Goal: Complete application form: Complete application form

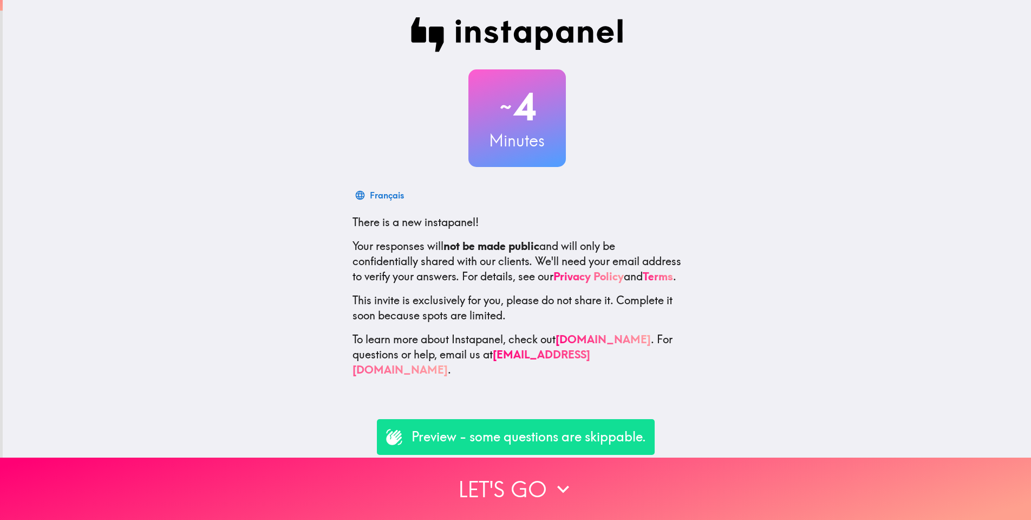
click at [432, 437] on p "Preview - some questions are skippable." at bounding box center [529, 436] width 235 height 18
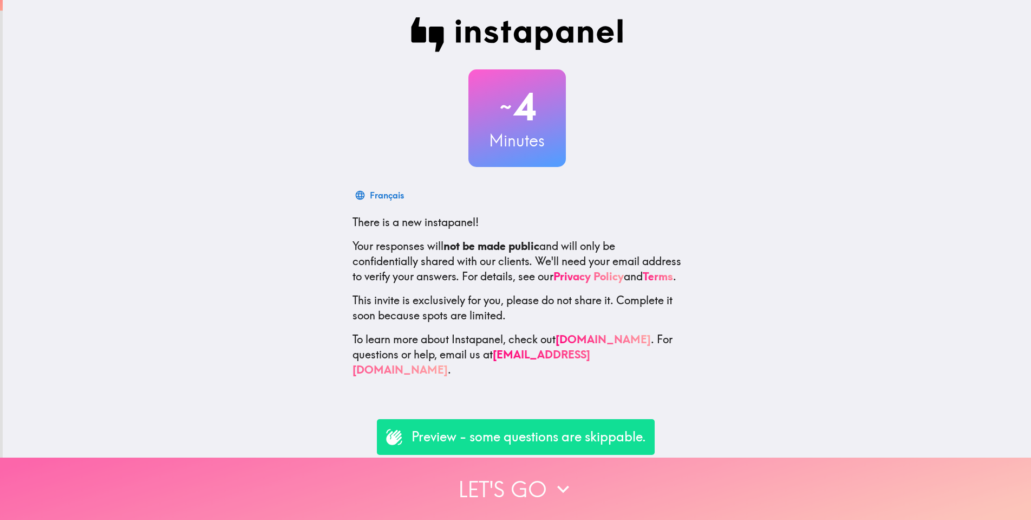
click at [511, 495] on button "Let's go" at bounding box center [515, 488] width 1031 height 62
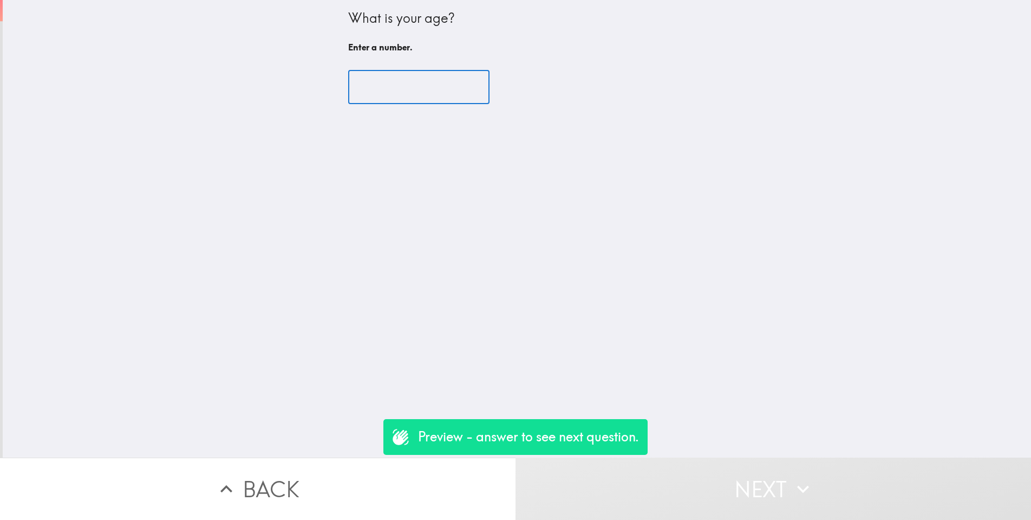
click at [469, 86] on input "number" at bounding box center [418, 87] width 141 height 34
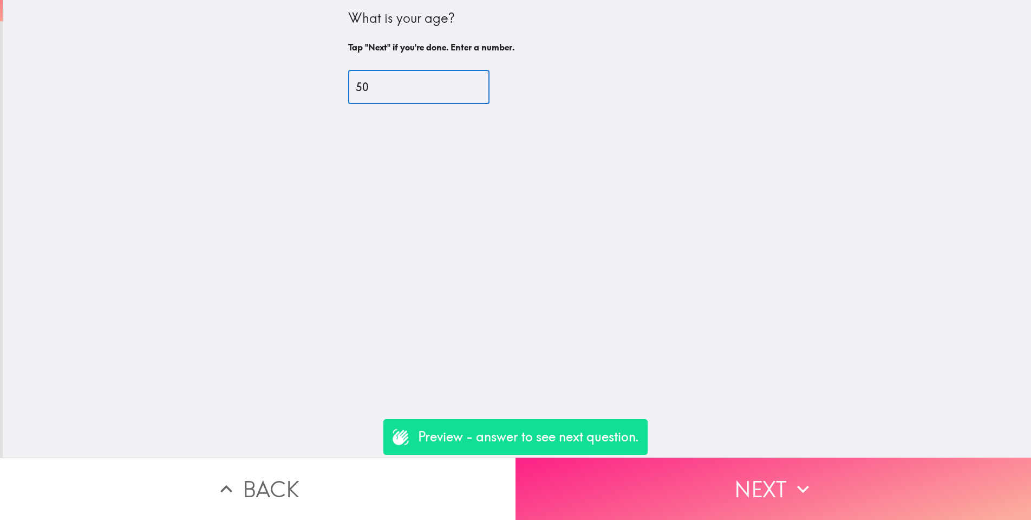
type input "50"
click at [728, 491] on button "Next" at bounding box center [774, 488] width 516 height 62
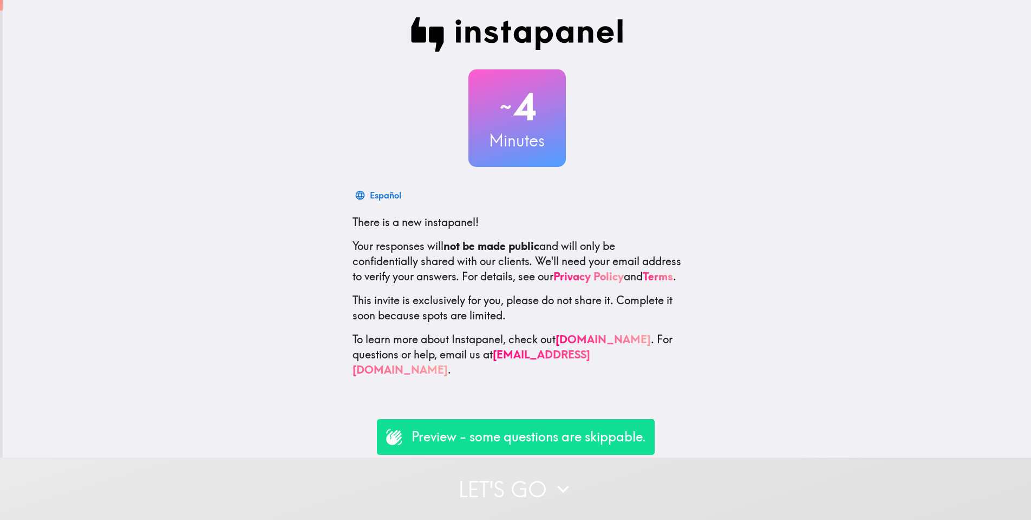
click at [541, 491] on button "Let's go" at bounding box center [515, 488] width 1031 height 62
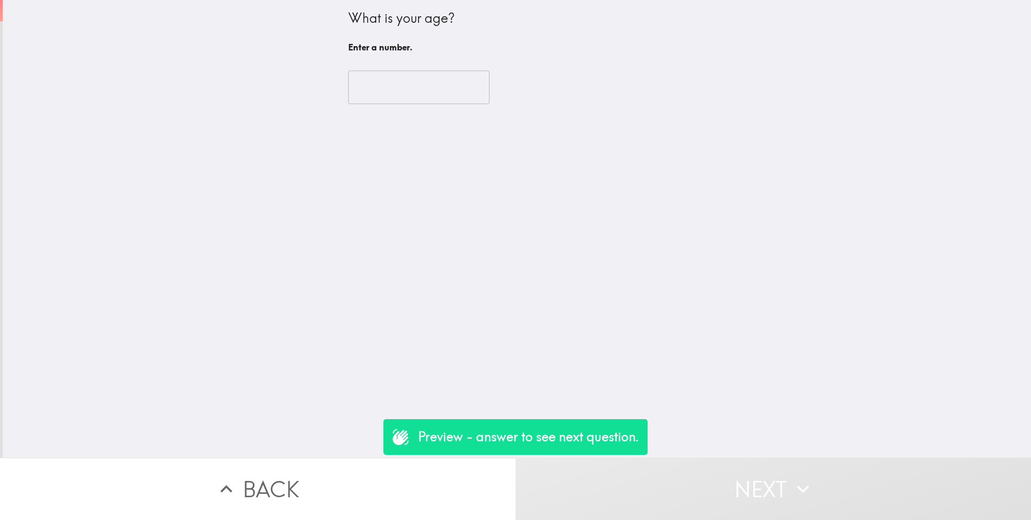
click at [424, 76] on input "number" at bounding box center [418, 87] width 141 height 34
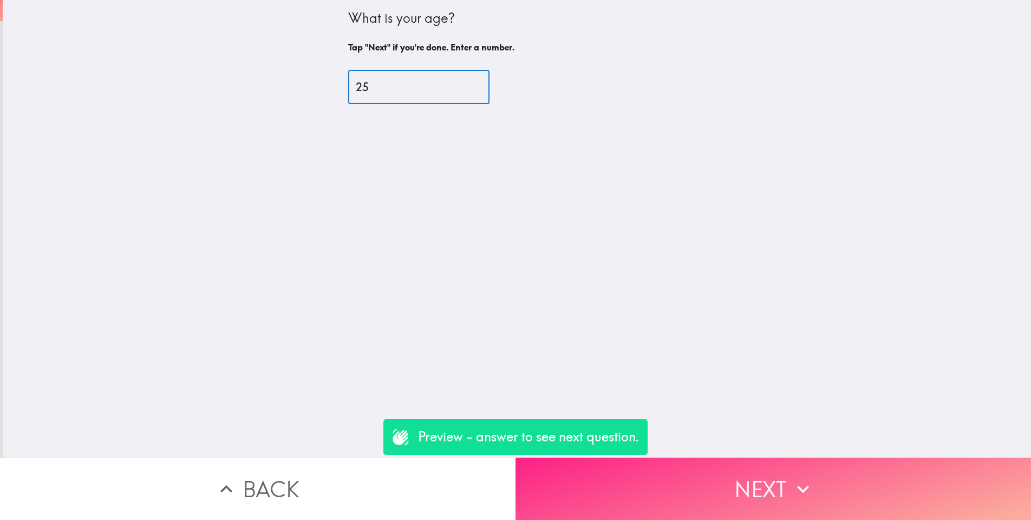
type input "25"
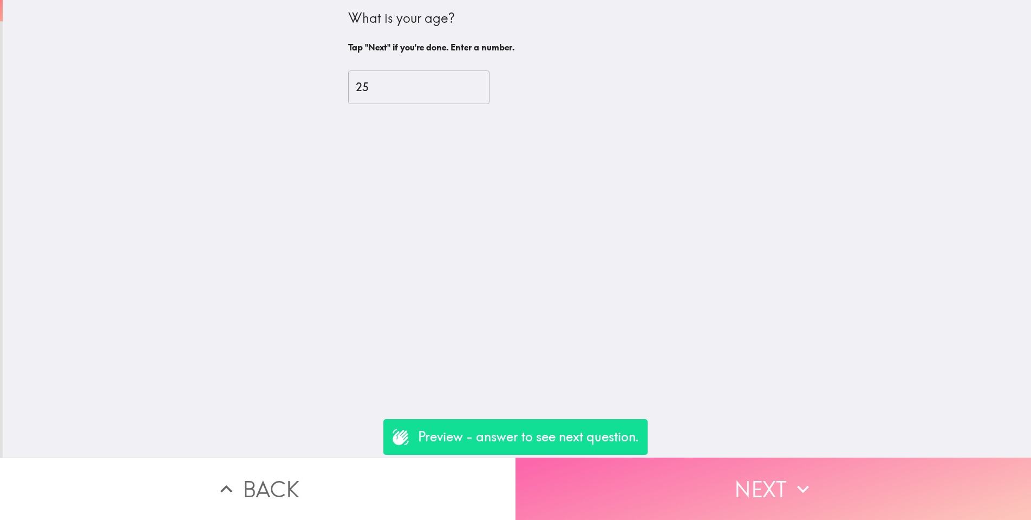
click at [723, 486] on button "Next" at bounding box center [774, 488] width 516 height 62
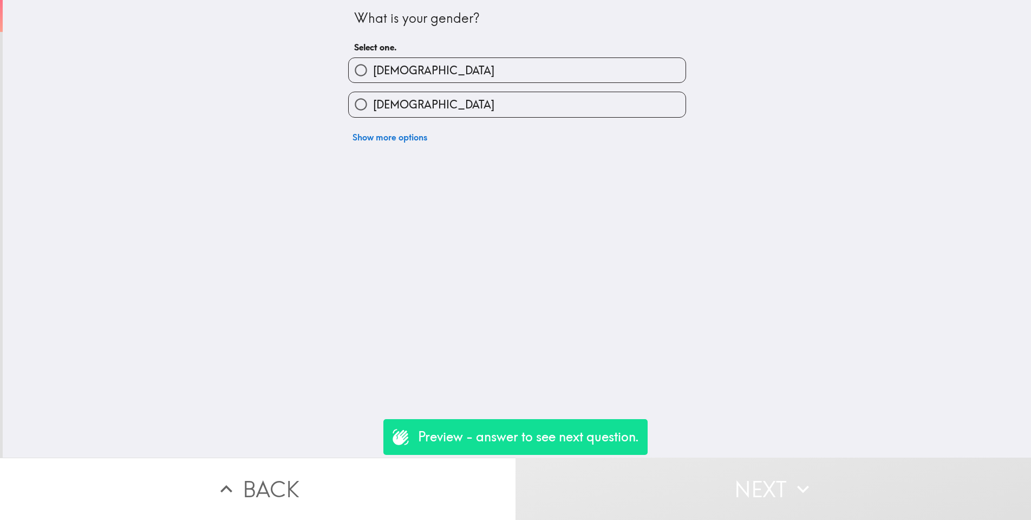
click at [362, 71] on input "Male" at bounding box center [361, 70] width 24 height 24
radio input "true"
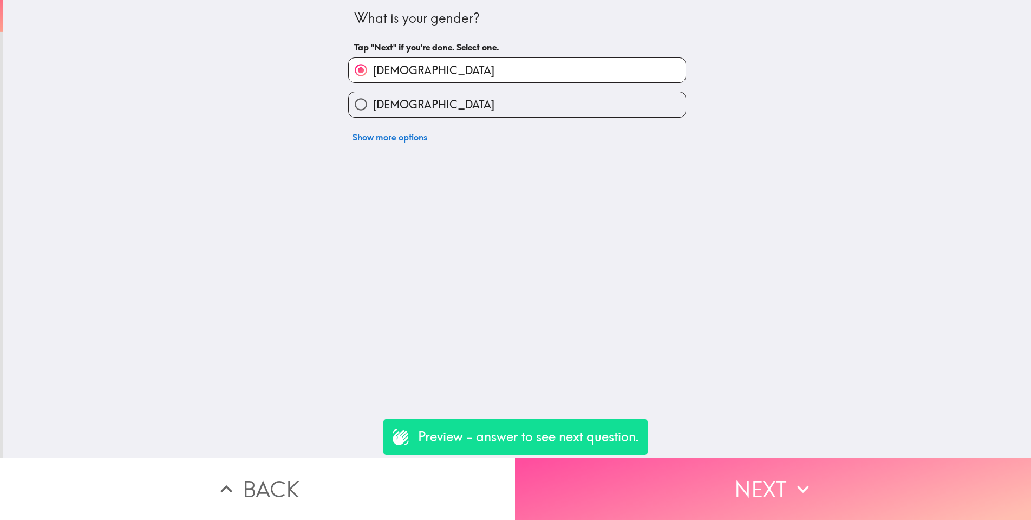
click at [712, 501] on button "Next" at bounding box center [774, 488] width 516 height 62
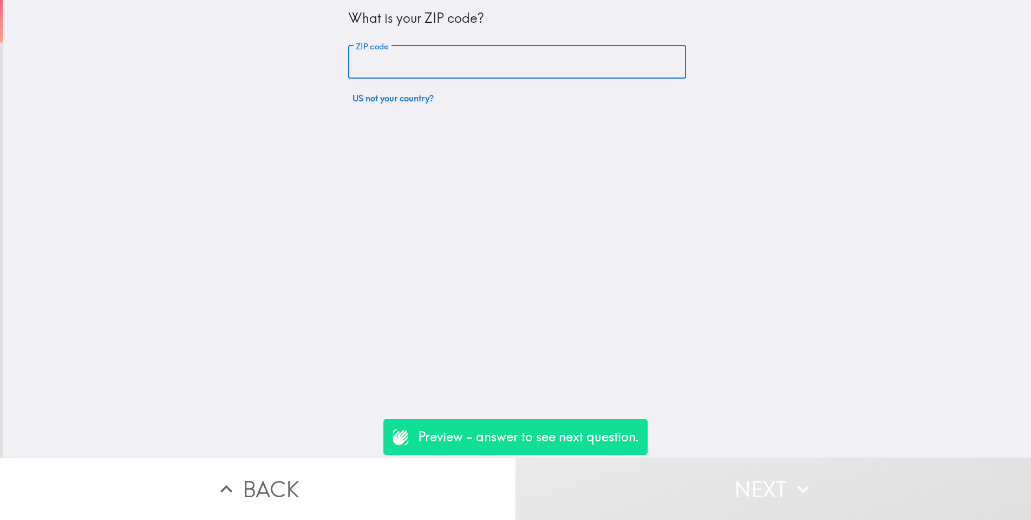
click at [433, 66] on input "ZIP code" at bounding box center [517, 63] width 338 height 34
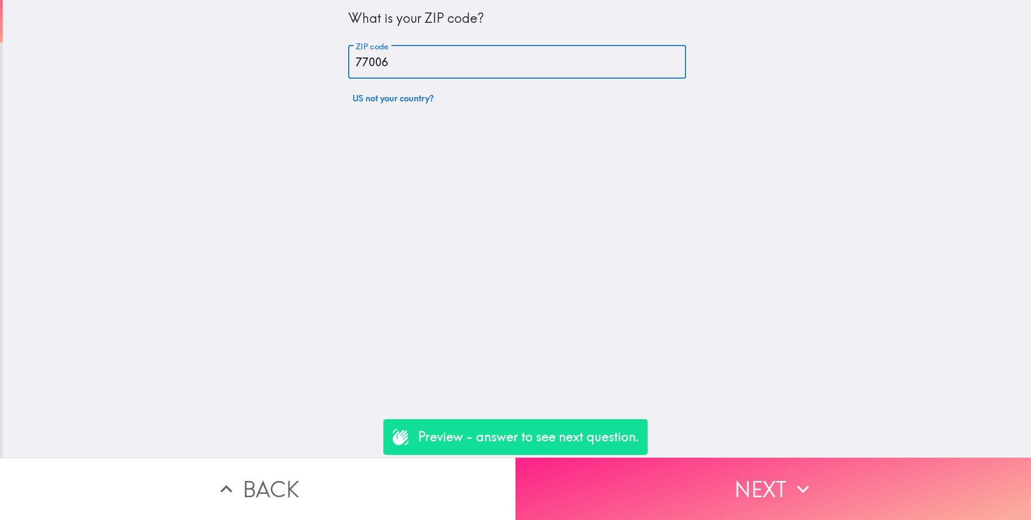
type input "77006"
click at [622, 487] on button "Next" at bounding box center [774, 488] width 516 height 62
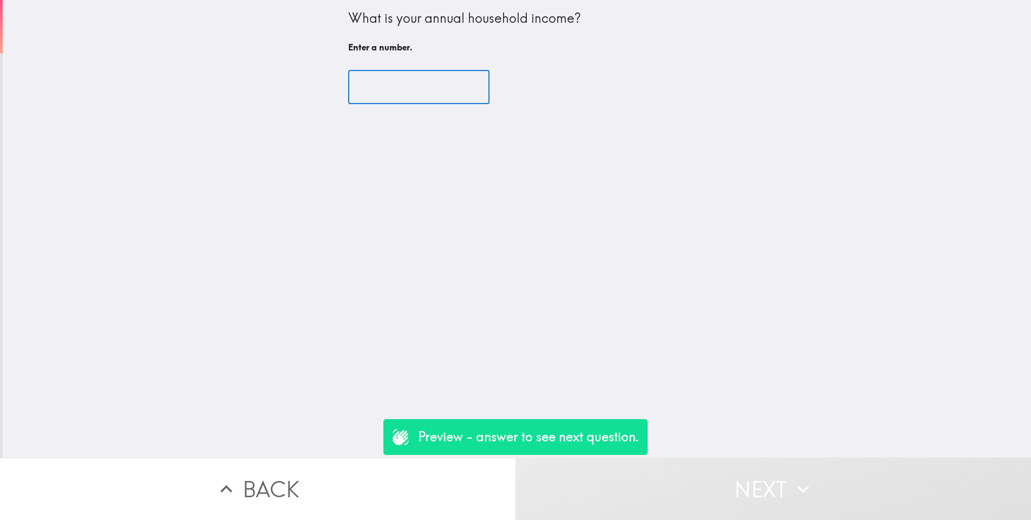
click at [437, 89] on input "number" at bounding box center [418, 87] width 141 height 34
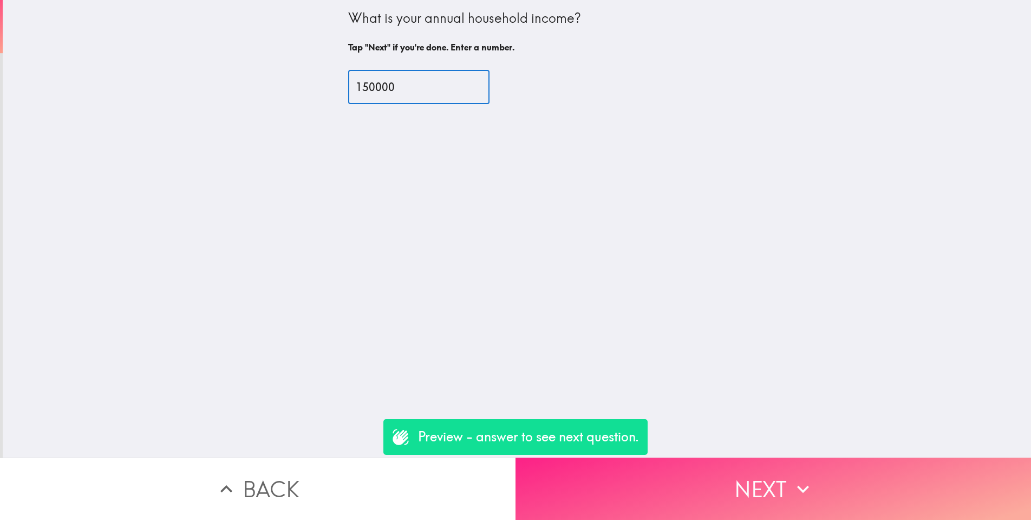
type input "150000"
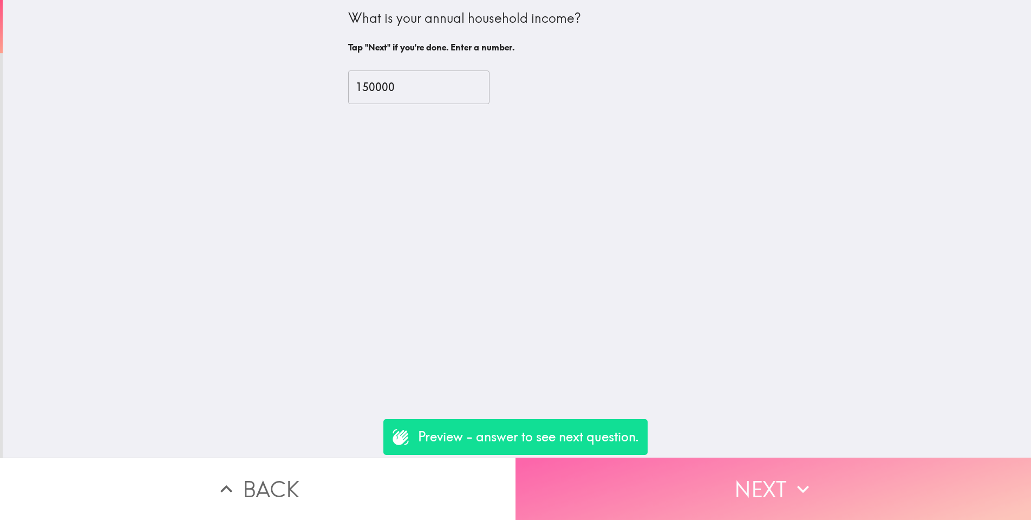
click at [801, 484] on icon "button" at bounding box center [803, 489] width 24 height 24
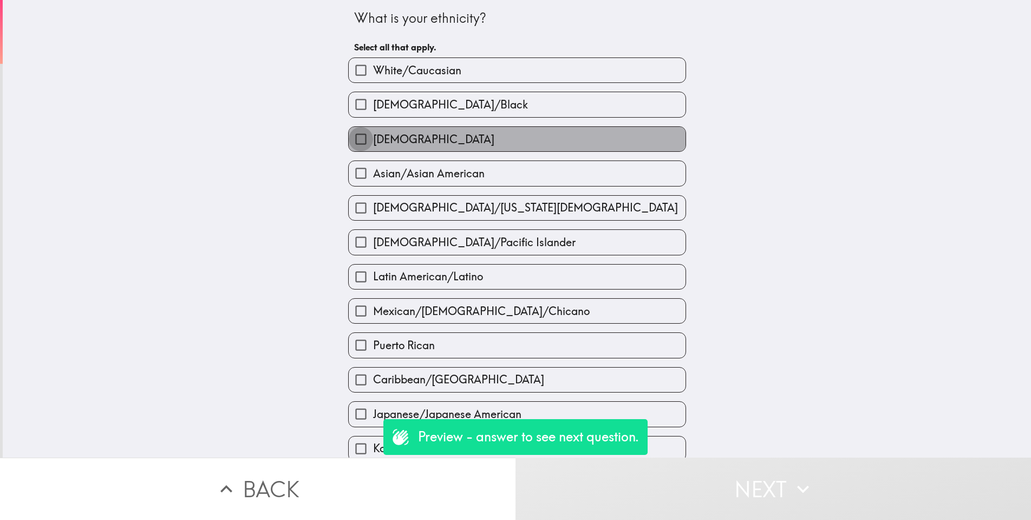
click at [365, 137] on input "Hispanic" at bounding box center [361, 139] width 24 height 24
checkbox input "true"
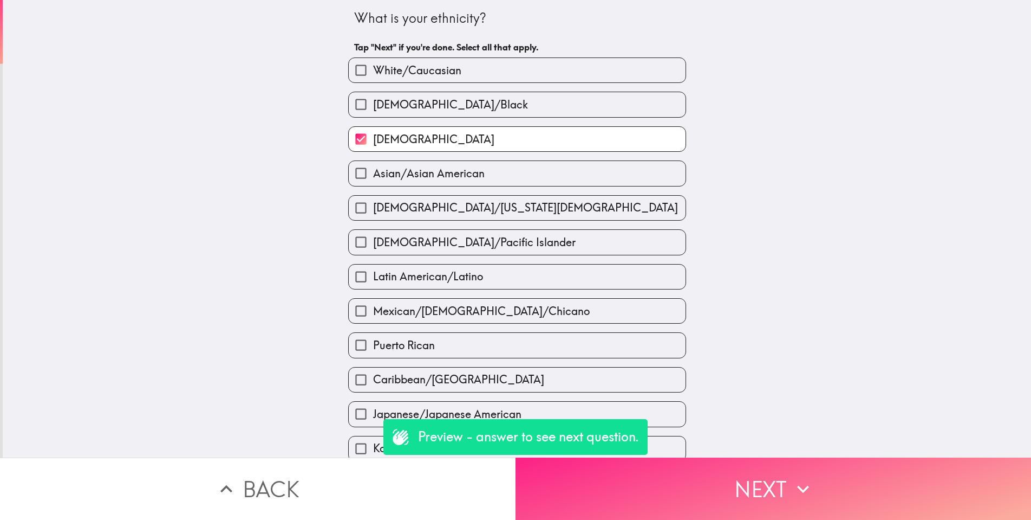
click at [817, 490] on button "Next" at bounding box center [774, 488] width 516 height 62
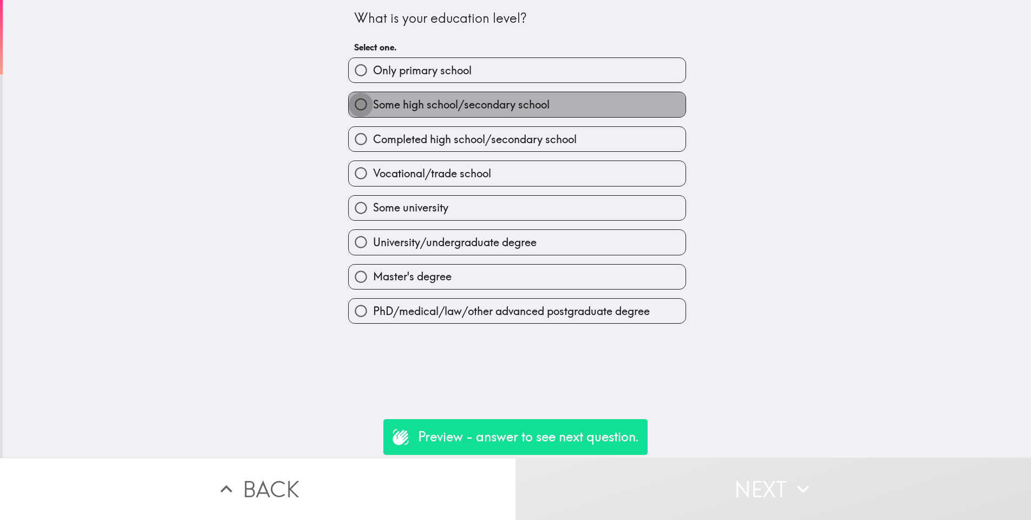
click at [361, 103] on input "Some high school/secondary school" at bounding box center [361, 104] width 24 height 24
radio input "true"
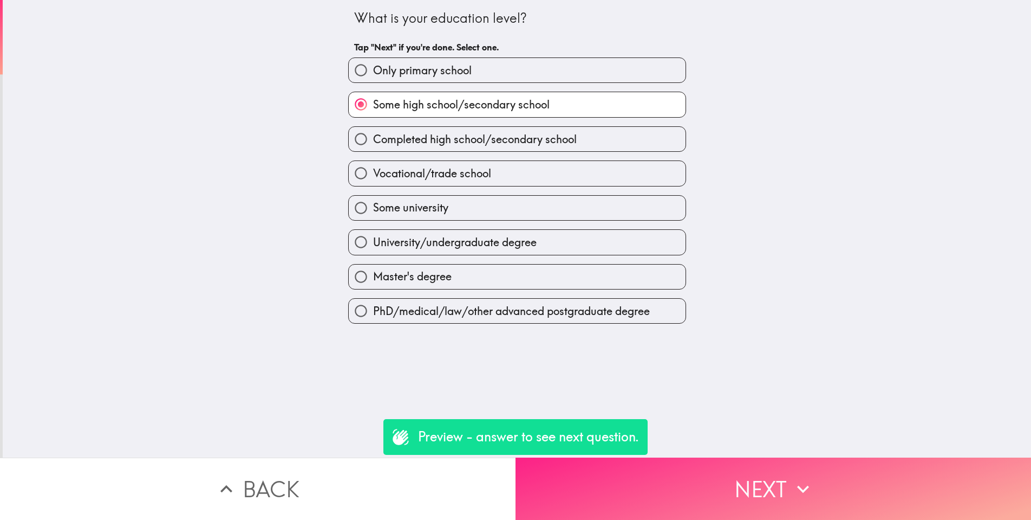
click at [796, 499] on icon "button" at bounding box center [803, 489] width 24 height 24
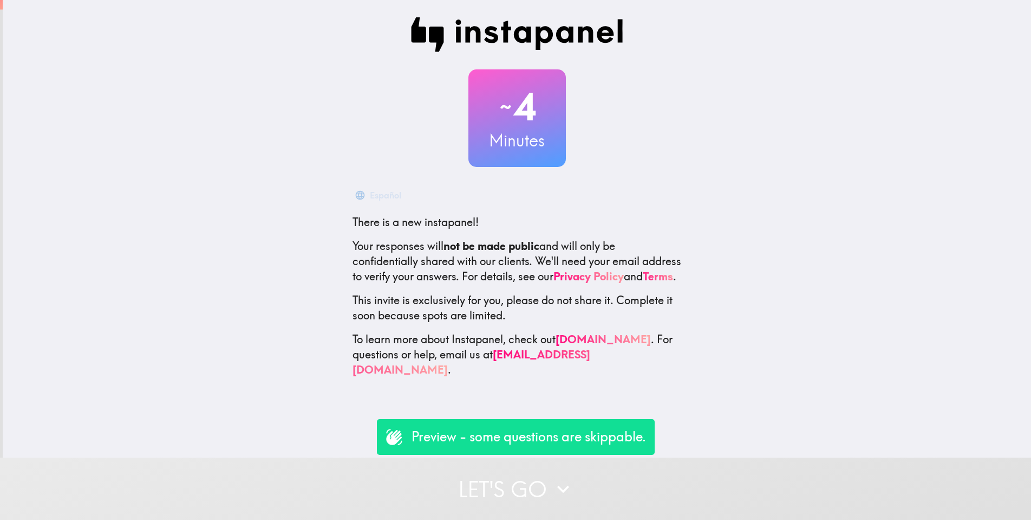
click at [549, 478] on button "Let's go" at bounding box center [515, 488] width 1031 height 62
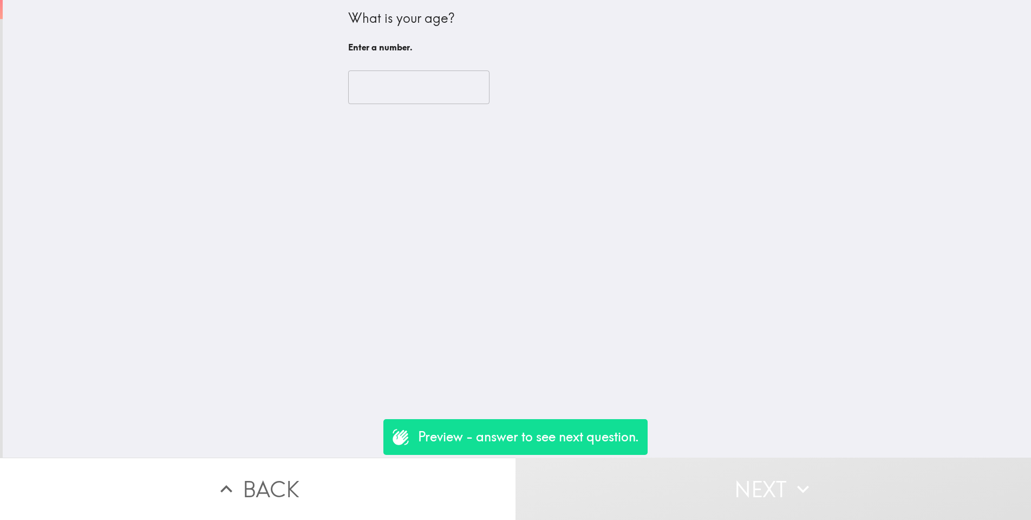
click at [427, 85] on input "number" at bounding box center [418, 87] width 141 height 34
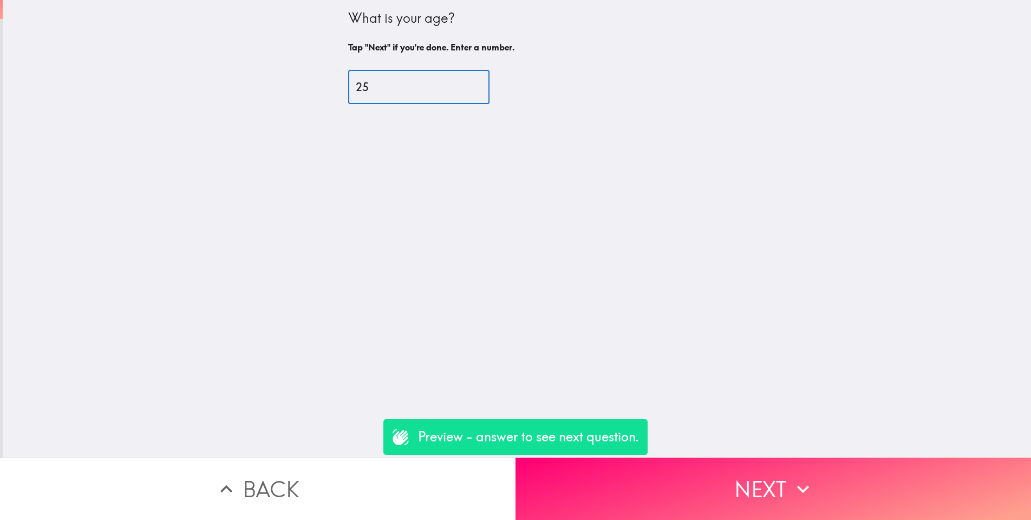
type input "25"
click at [756, 478] on button "Next" at bounding box center [774, 488] width 516 height 62
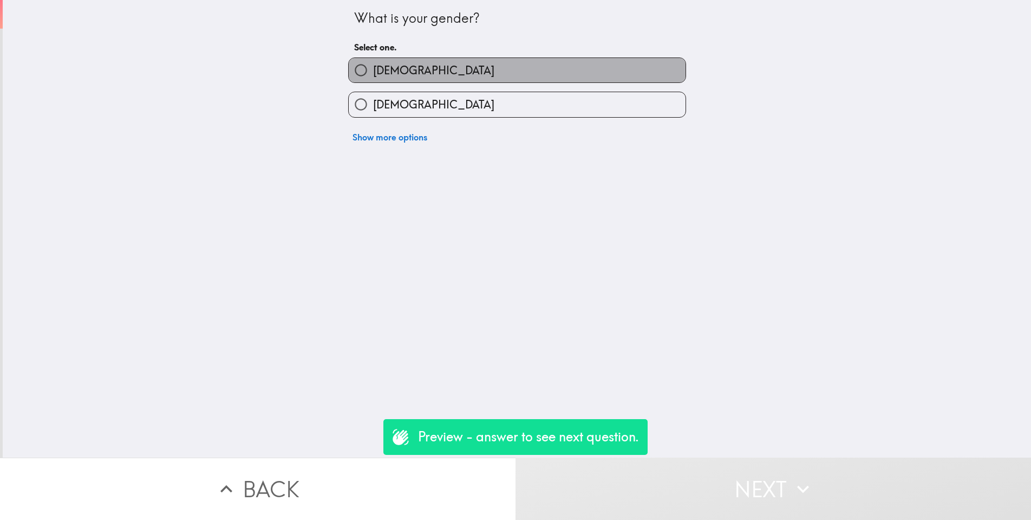
click at [376, 71] on span "Male" at bounding box center [433, 70] width 121 height 15
click at [373, 71] on input "Male" at bounding box center [361, 70] width 24 height 24
radio input "true"
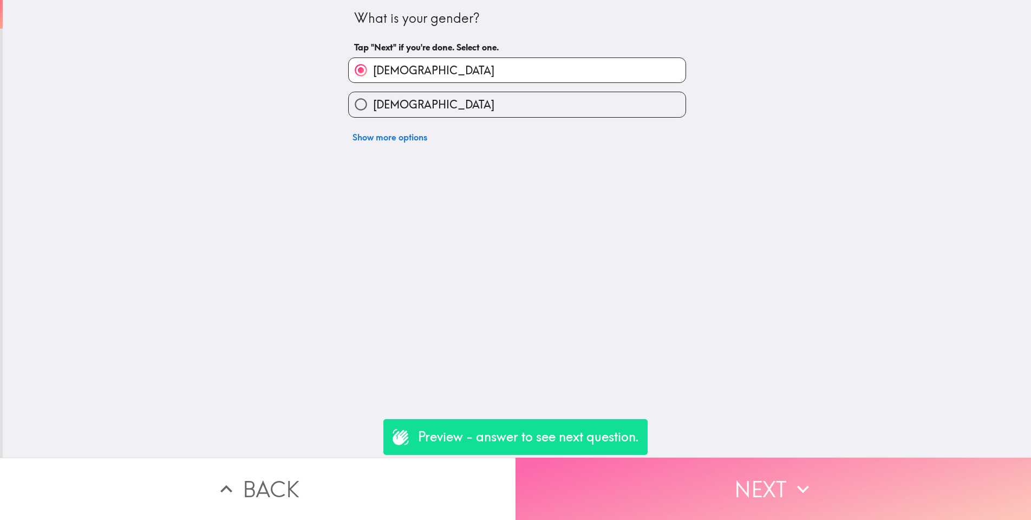
click at [747, 497] on button "Next" at bounding box center [774, 488] width 516 height 62
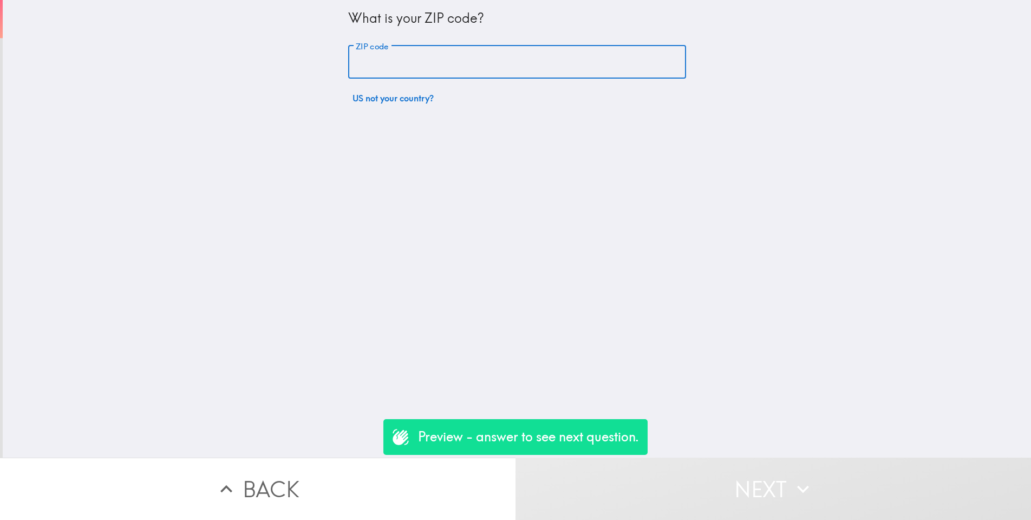
click at [399, 69] on input "ZIP code" at bounding box center [517, 63] width 338 height 34
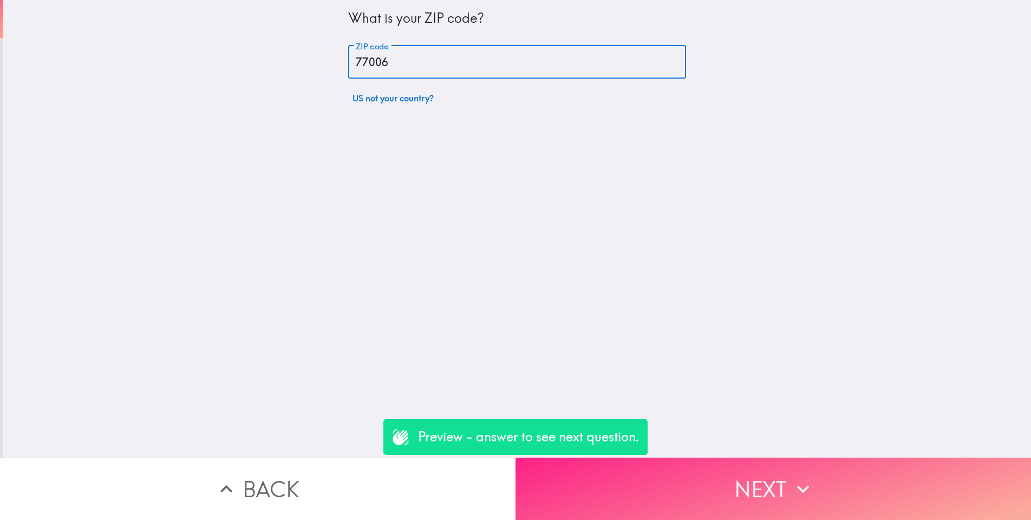
type input "77006"
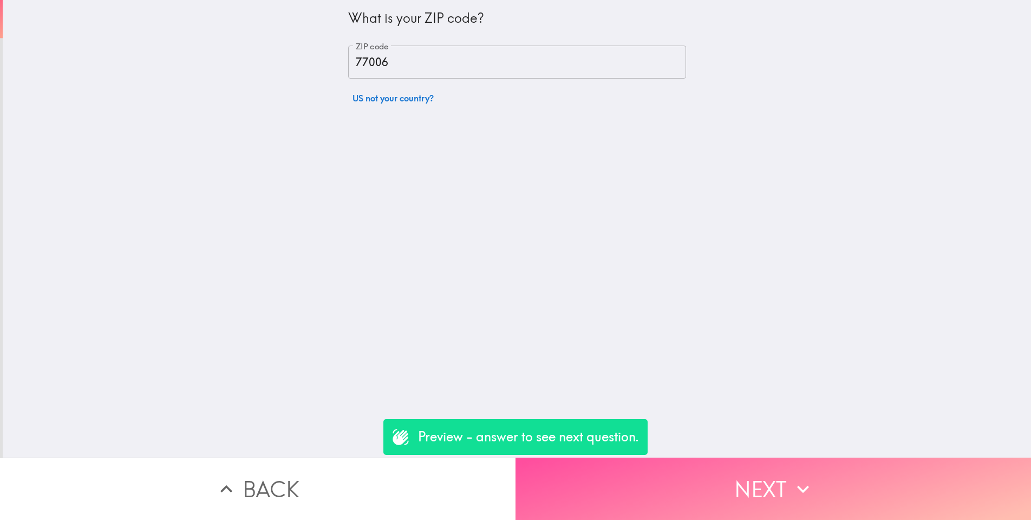
click at [784, 500] on button "Next" at bounding box center [774, 488] width 516 height 62
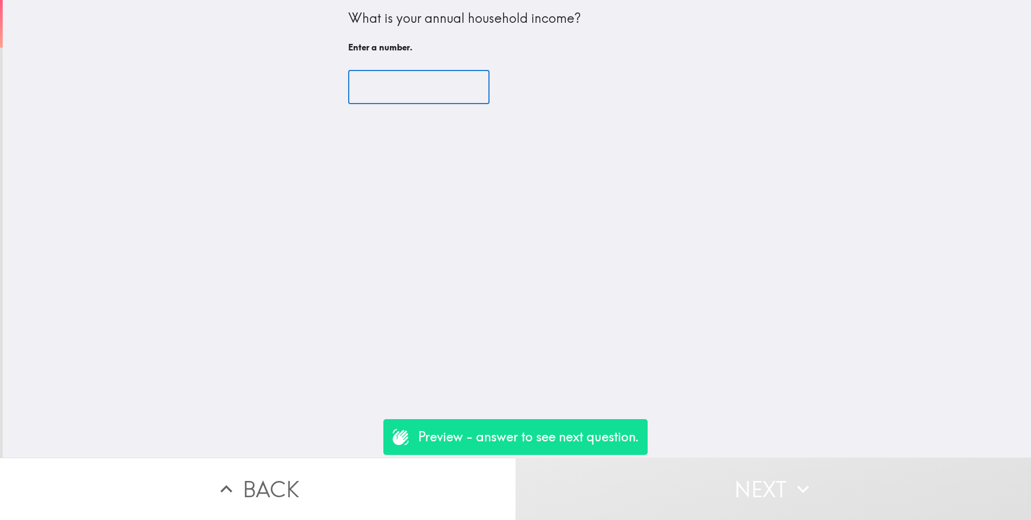
click at [418, 90] on input "number" at bounding box center [418, 87] width 141 height 34
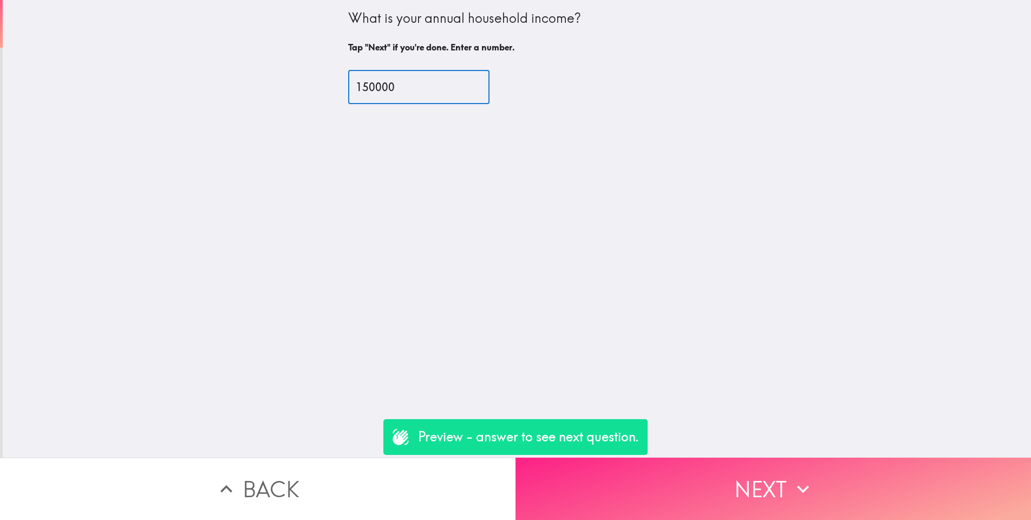
type input "150000"
click at [758, 503] on button "Next" at bounding box center [774, 488] width 516 height 62
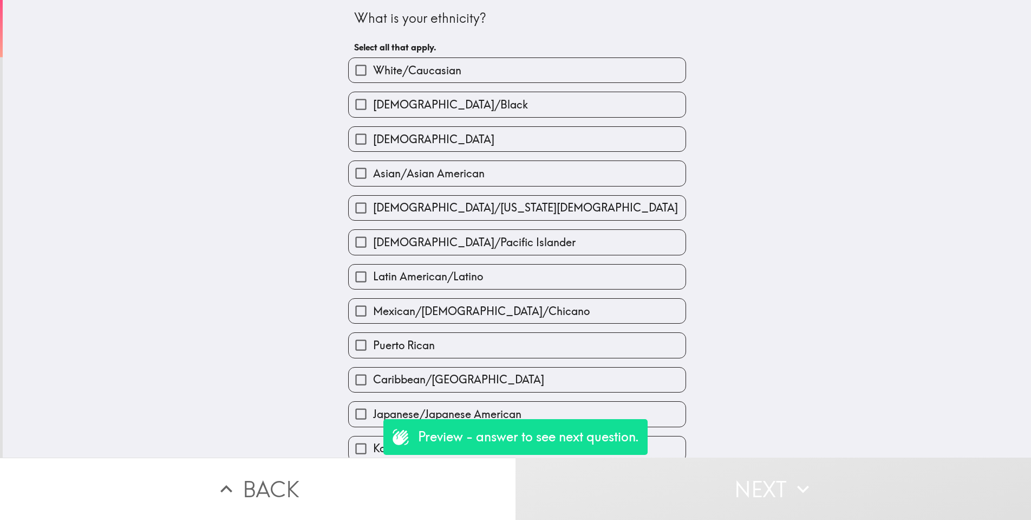
click at [362, 139] on input "Hispanic" at bounding box center [361, 139] width 24 height 24
checkbox input "true"
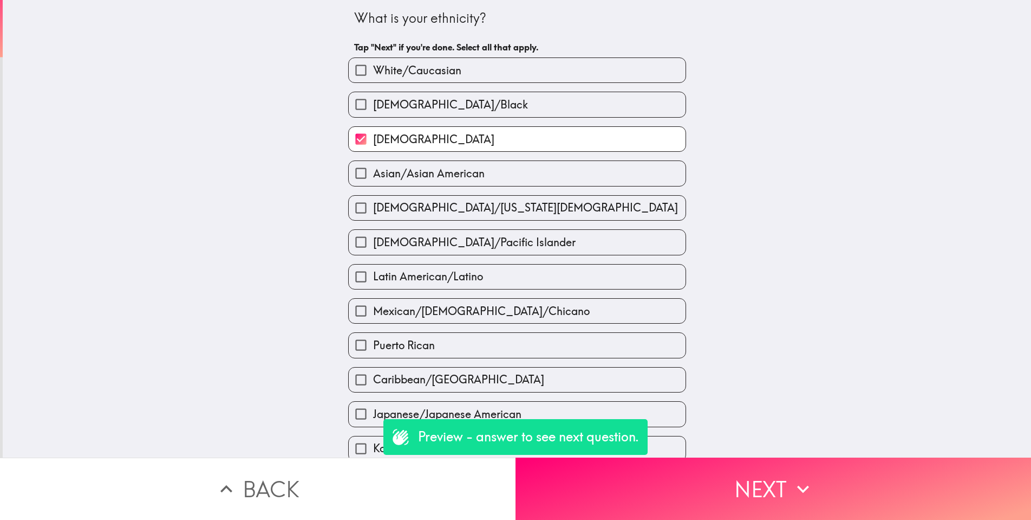
click at [720, 488] on button "Next" at bounding box center [774, 488] width 516 height 62
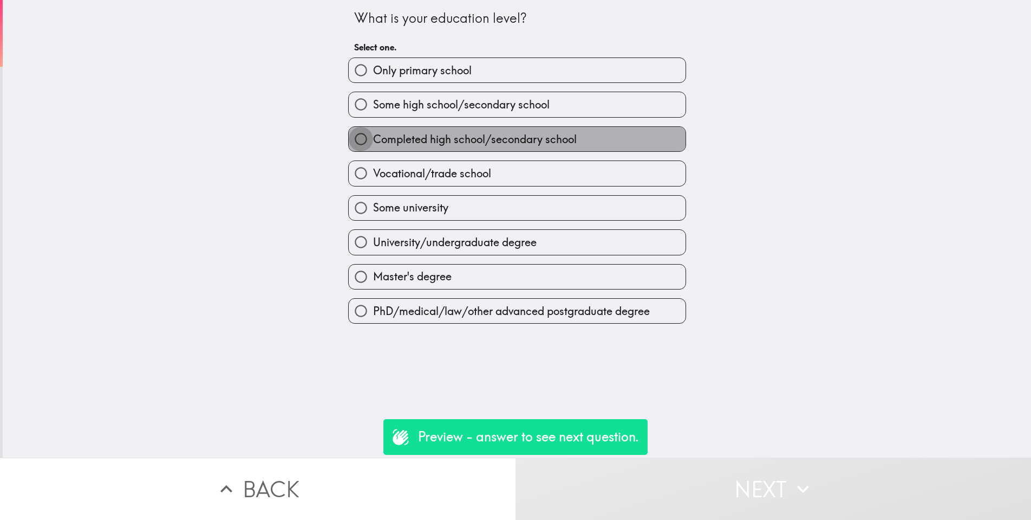
click at [355, 138] on input "Completed high school/secondary school" at bounding box center [361, 139] width 24 height 24
radio input "true"
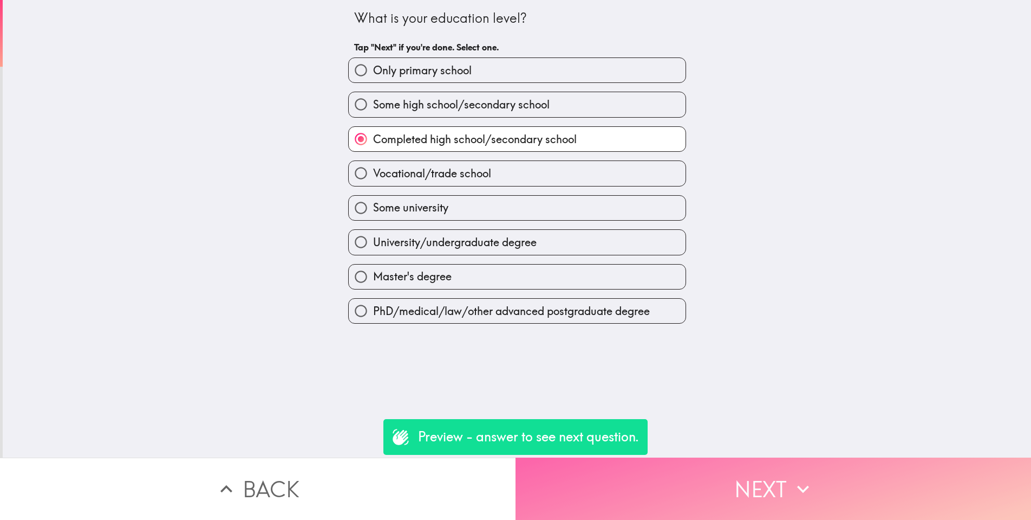
click at [725, 495] on button "Next" at bounding box center [774, 488] width 516 height 62
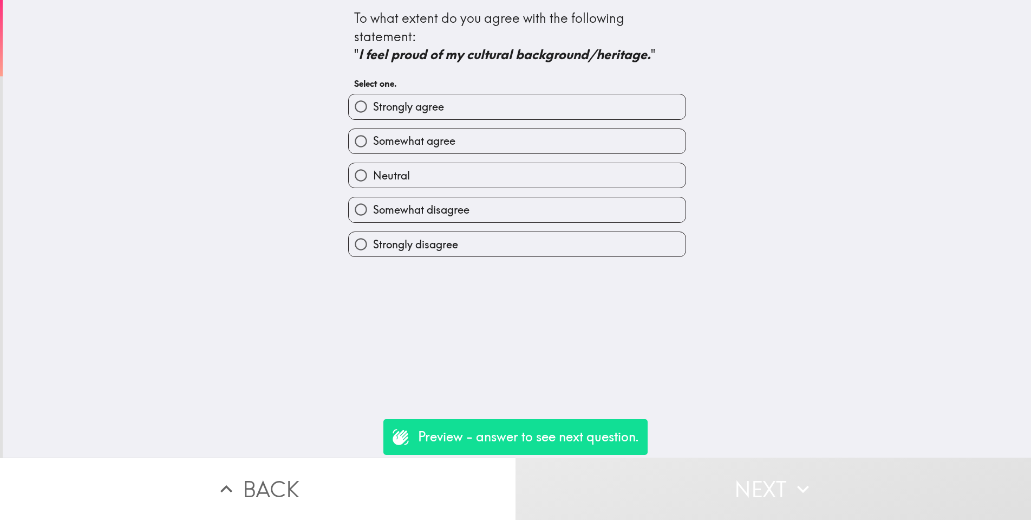
click at [362, 108] on input "Strongly agree" at bounding box center [361, 106] width 24 height 24
radio input "true"
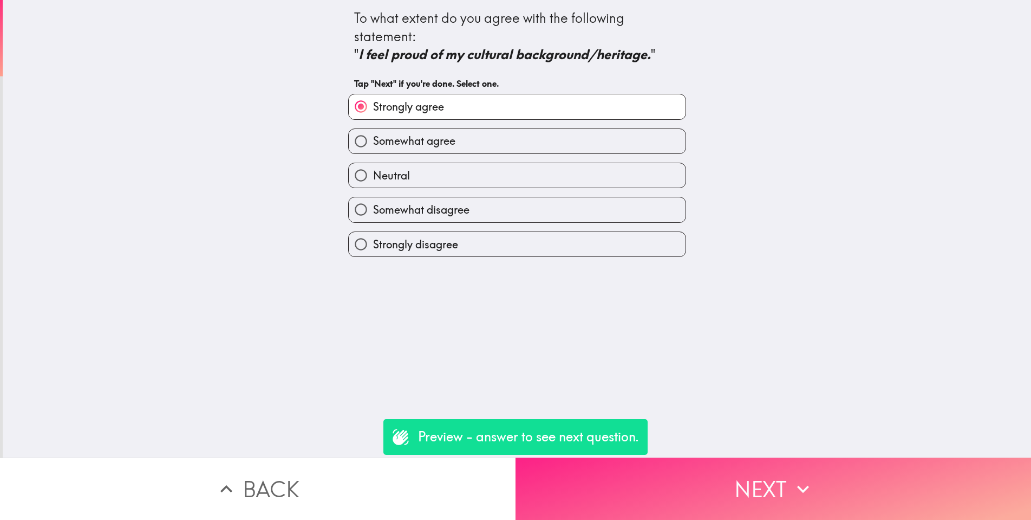
click at [755, 477] on button "Next" at bounding box center [774, 488] width 516 height 62
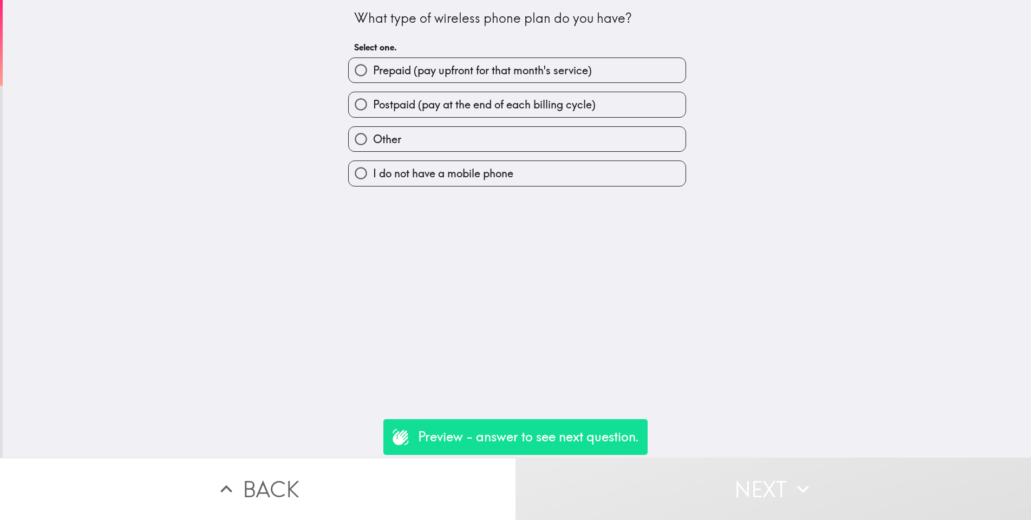
click at [364, 70] on input "Prepaid (pay upfront for that month's service)" at bounding box center [361, 70] width 24 height 24
radio input "true"
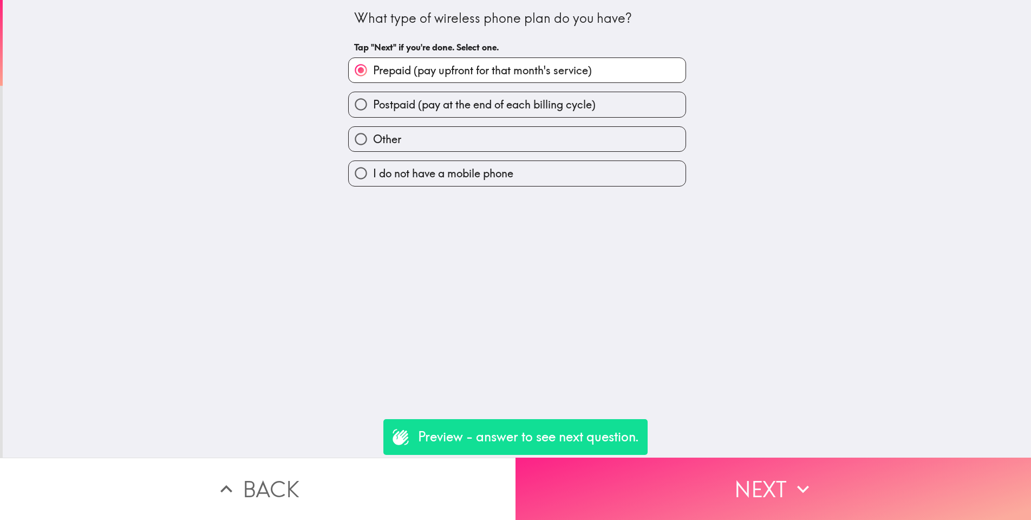
click at [755, 491] on button "Next" at bounding box center [774, 488] width 516 height 62
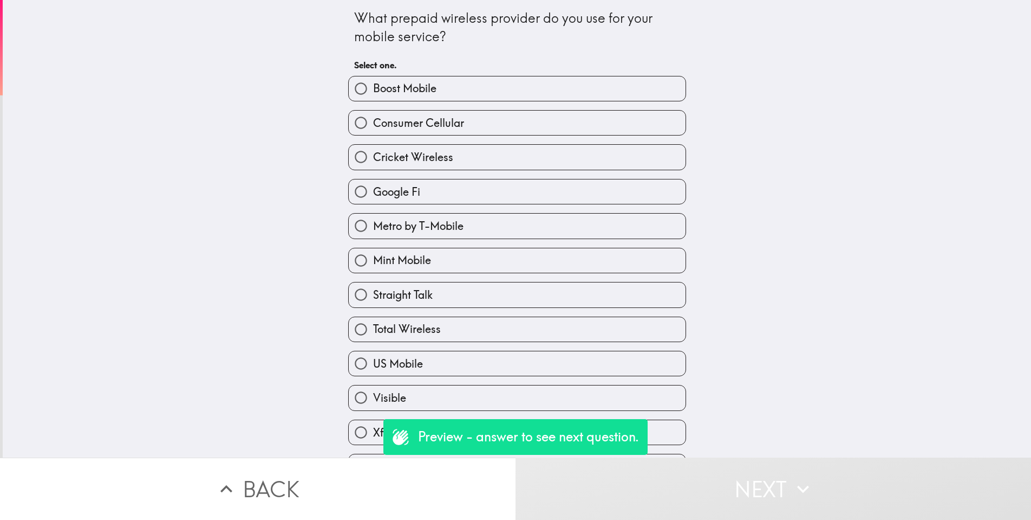
click at [359, 90] on input "Boost Mobile" at bounding box center [361, 88] width 24 height 24
radio input "true"
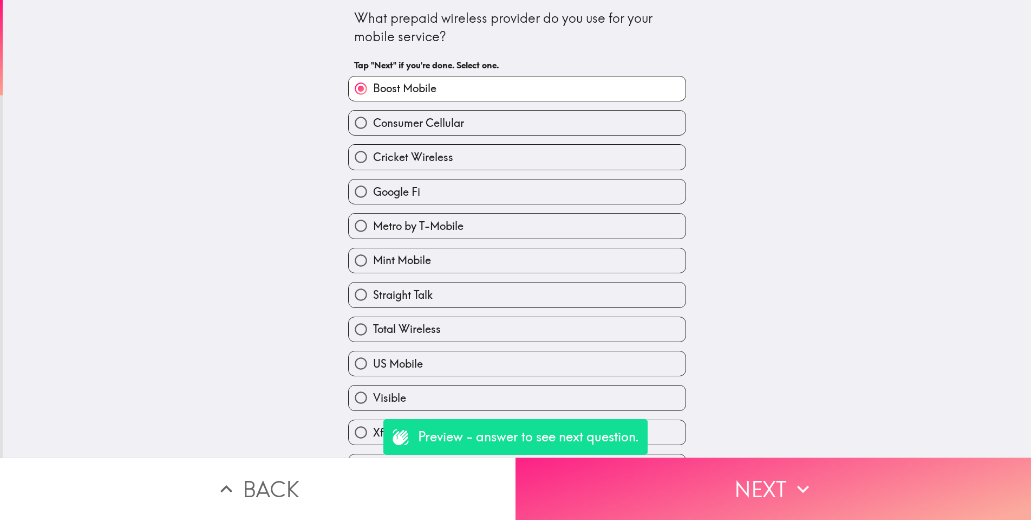
click at [715, 473] on button "Next" at bounding box center [774, 488] width 516 height 62
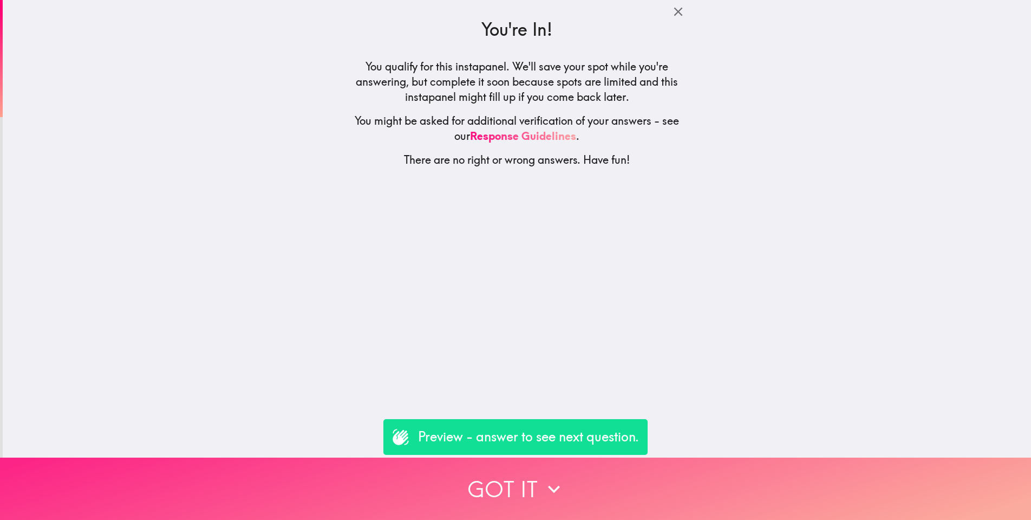
scroll to position [0, 1]
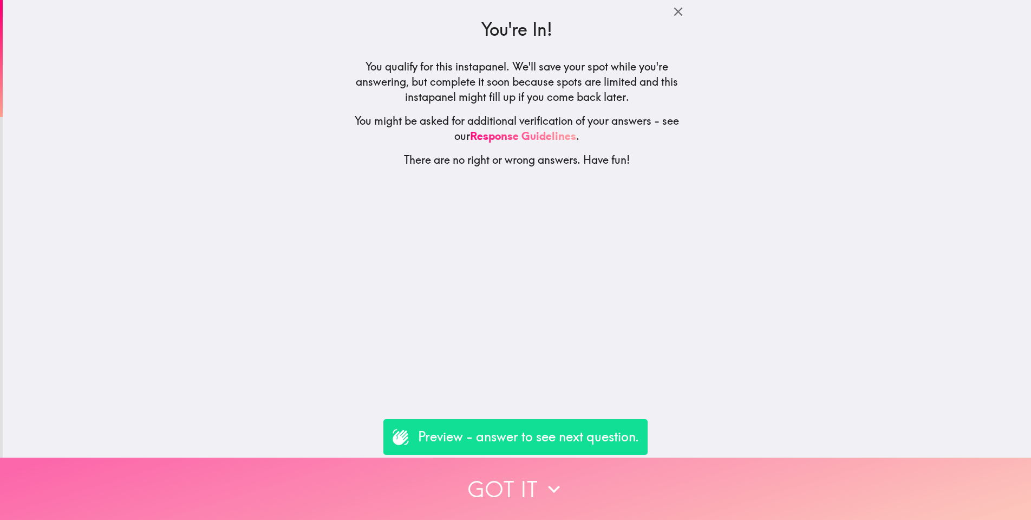
click at [658, 495] on button "Got it" at bounding box center [515, 488] width 1031 height 62
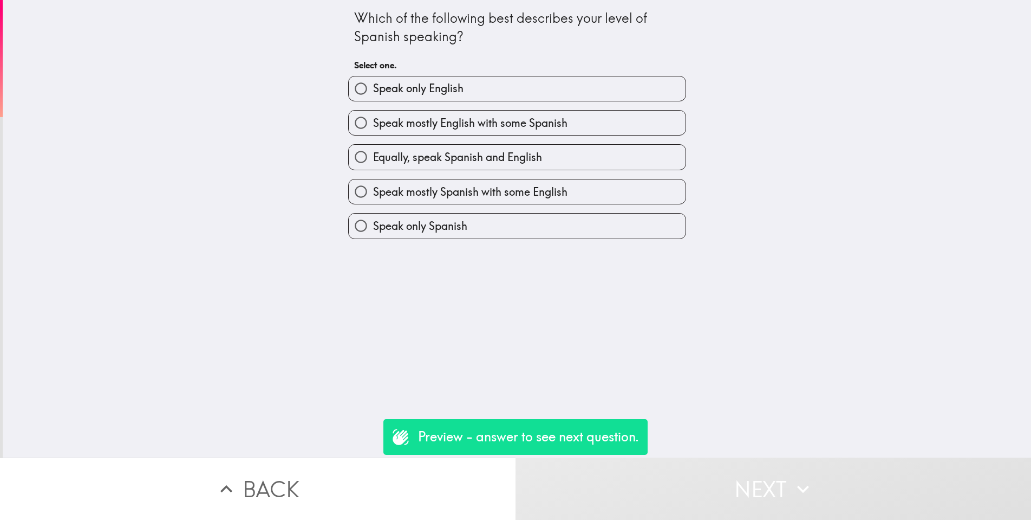
scroll to position [0, 0]
click at [356, 121] on input "Speak mostly English with some Spanish" at bounding box center [361, 123] width 24 height 24
radio input "true"
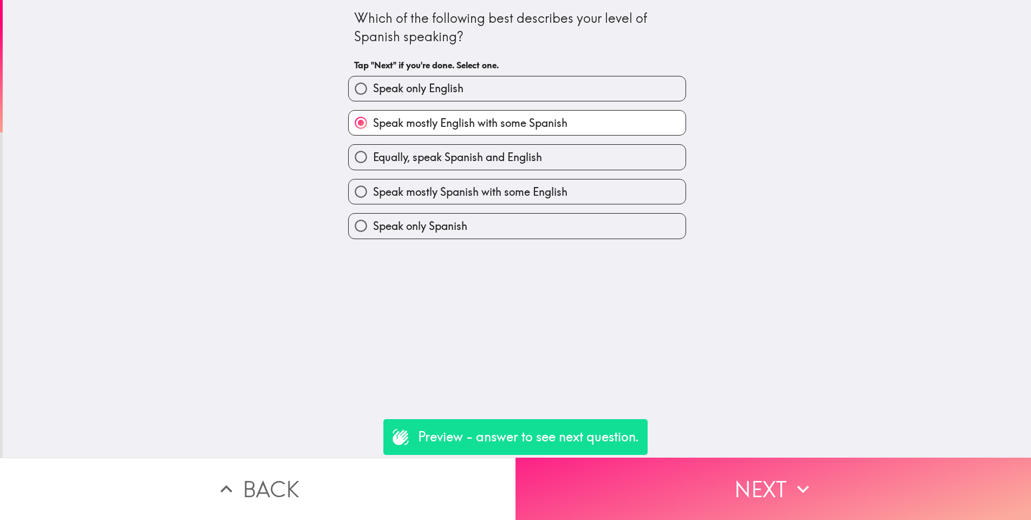
click at [738, 471] on button "Next" at bounding box center [774, 488] width 516 height 62
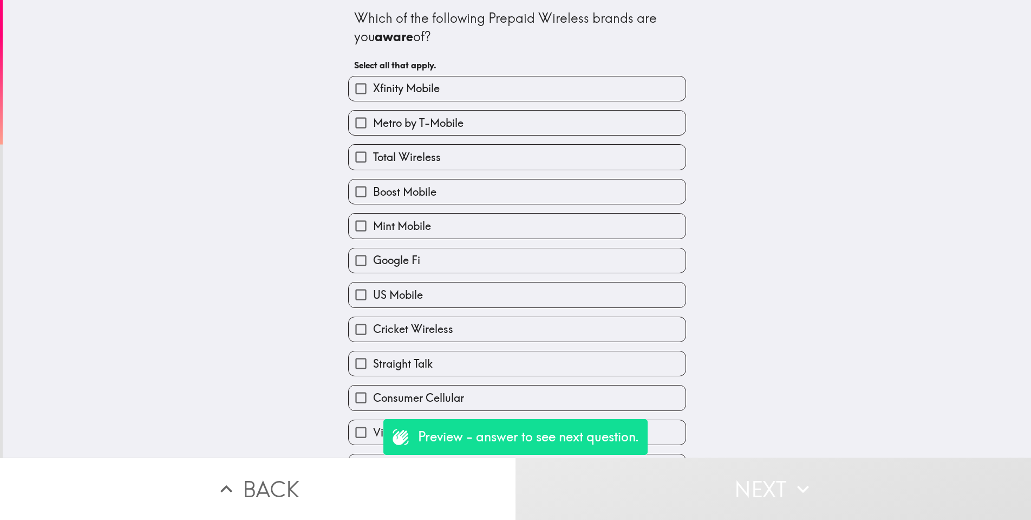
click at [372, 158] on input "Total Wireless" at bounding box center [361, 157] width 24 height 24
checkbox input "true"
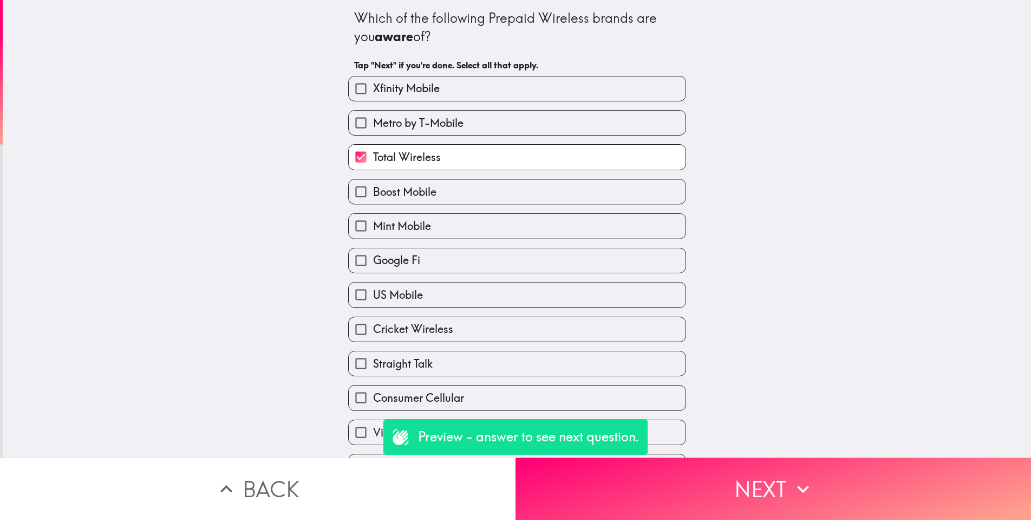
click at [372, 118] on input "Metro by T-Mobile" at bounding box center [361, 123] width 24 height 24
checkbox input "true"
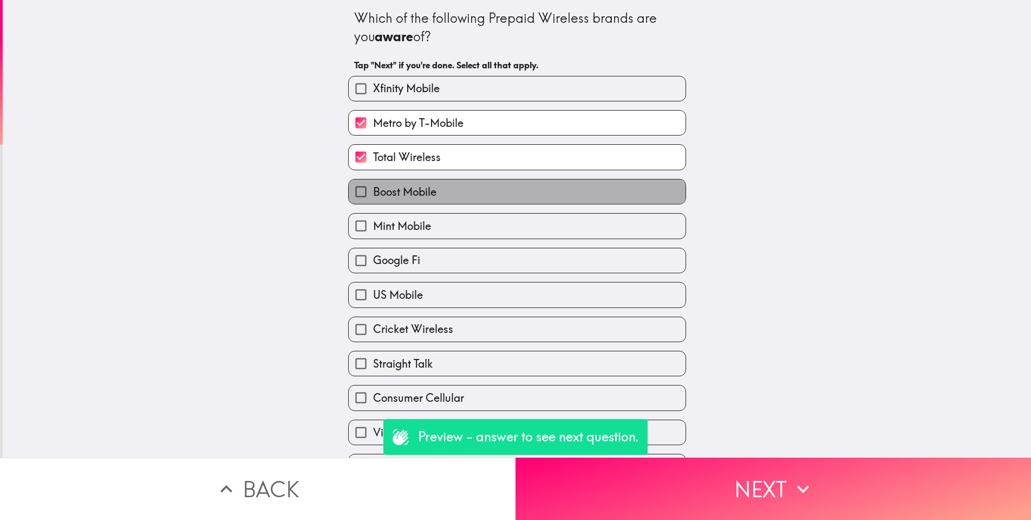
click at [392, 195] on span "Boost Mobile" at bounding box center [404, 191] width 63 height 15
click at [373, 195] on input "Boost Mobile" at bounding box center [361, 191] width 24 height 24
checkbox input "true"
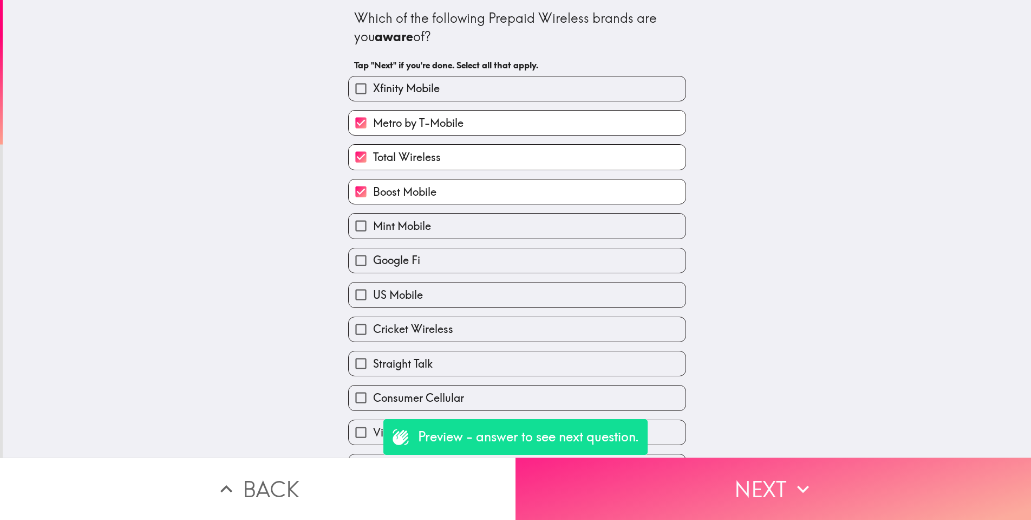
click at [859, 495] on button "Next" at bounding box center [774, 488] width 516 height 62
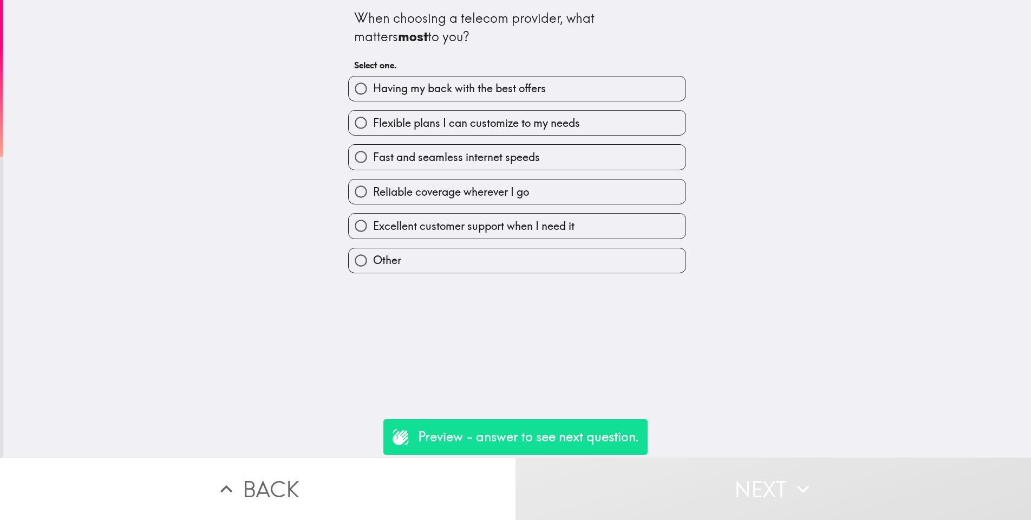
click at [459, 188] on span "Reliable coverage wherever I go" at bounding box center [451, 191] width 156 height 15
click at [373, 188] on input "Reliable coverage wherever I go" at bounding box center [361, 191] width 24 height 24
radio input "true"
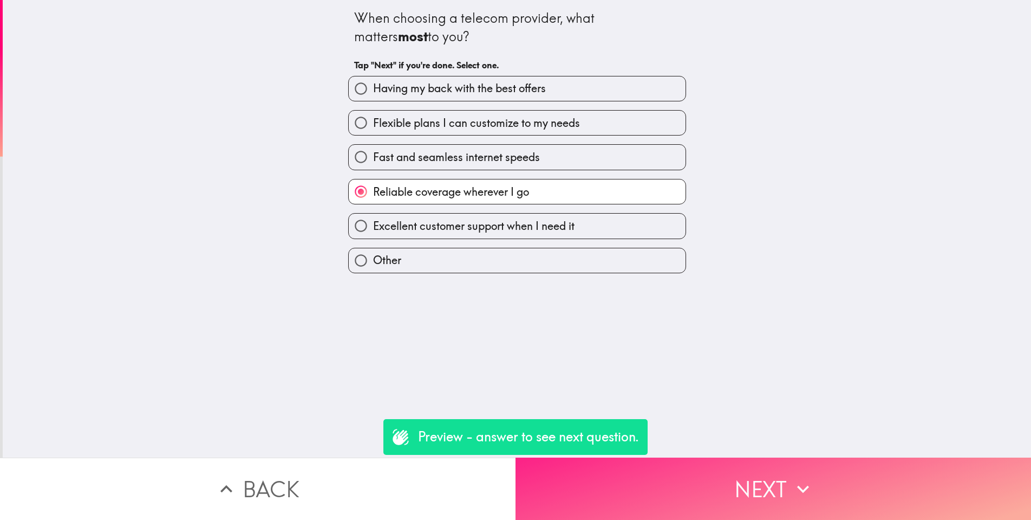
click at [790, 493] on button "Next" at bounding box center [774, 488] width 516 height 62
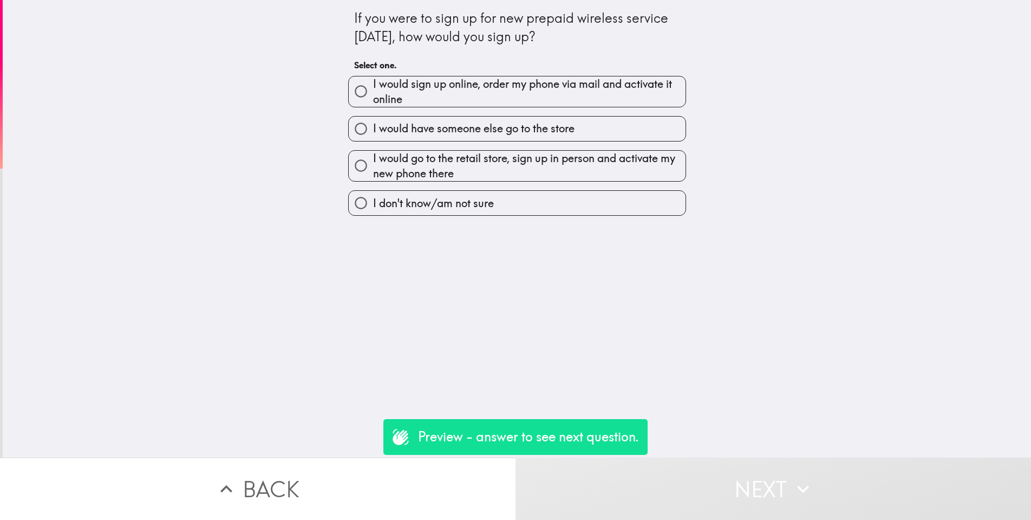
click at [390, 87] on span "I would sign up online, order my phone via mail and activate it online" at bounding box center [529, 91] width 313 height 30
click at [373, 87] on input "I would sign up online, order my phone via mail and activate it online" at bounding box center [361, 91] width 24 height 24
radio input "true"
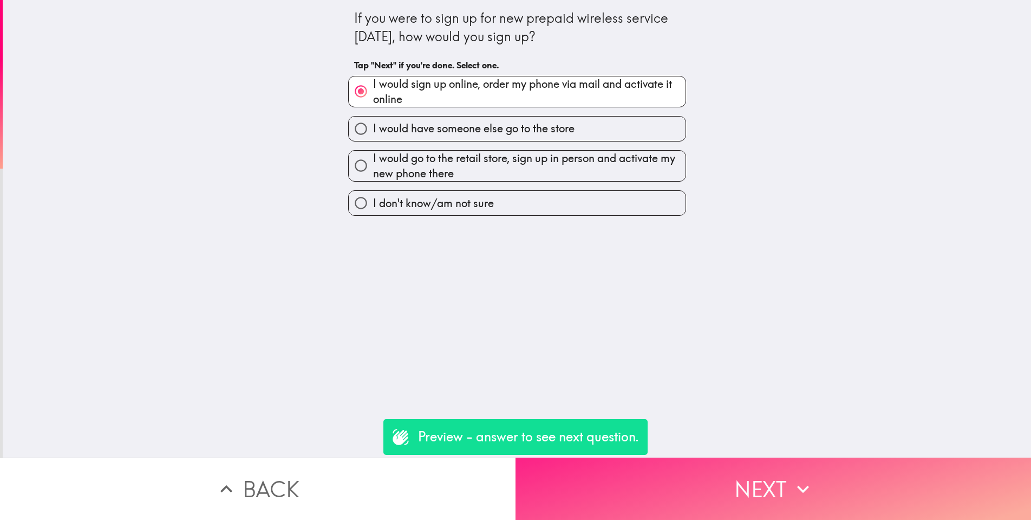
click at [755, 477] on button "Next" at bounding box center [774, 488] width 516 height 62
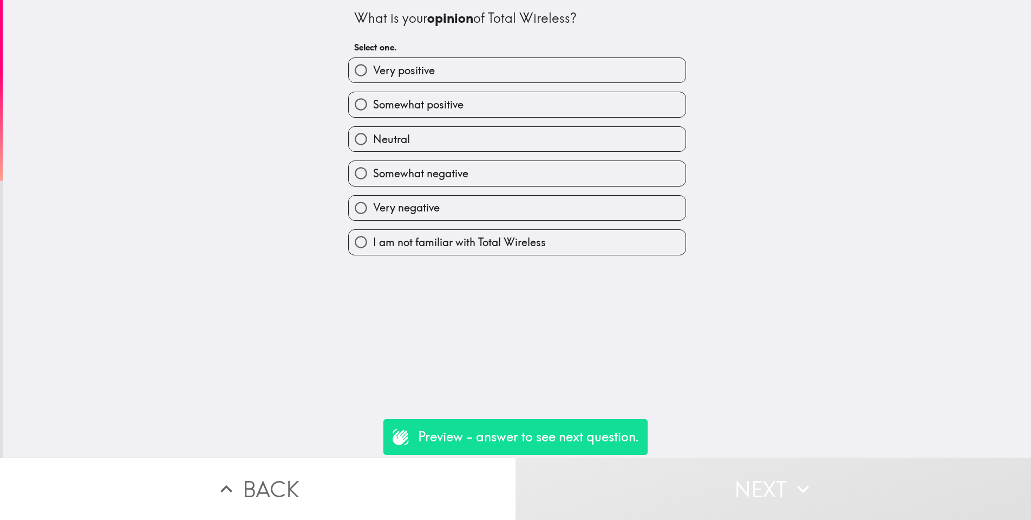
click at [430, 137] on label "Neutral" at bounding box center [517, 139] width 337 height 24
click at [373, 137] on input "Neutral" at bounding box center [361, 139] width 24 height 24
radio input "true"
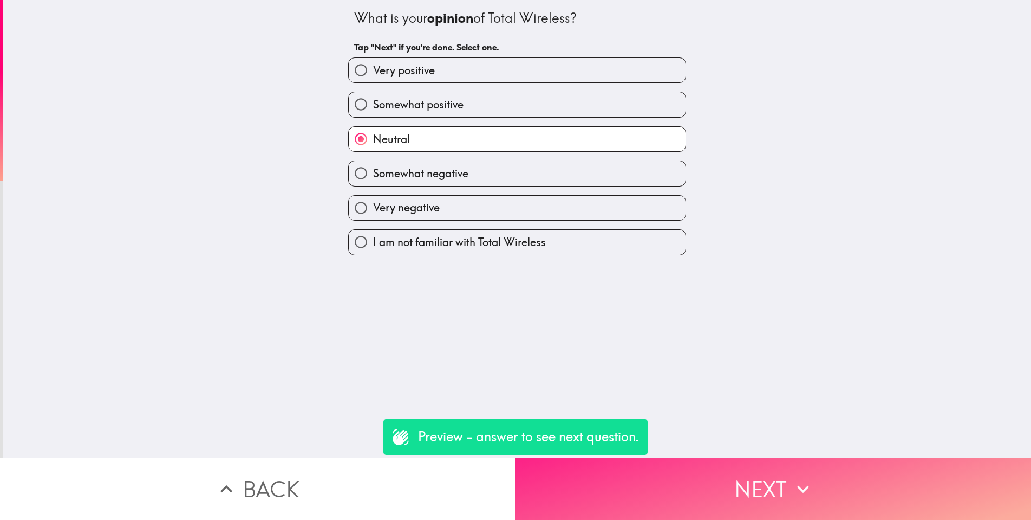
click at [782, 486] on button "Next" at bounding box center [774, 488] width 516 height 62
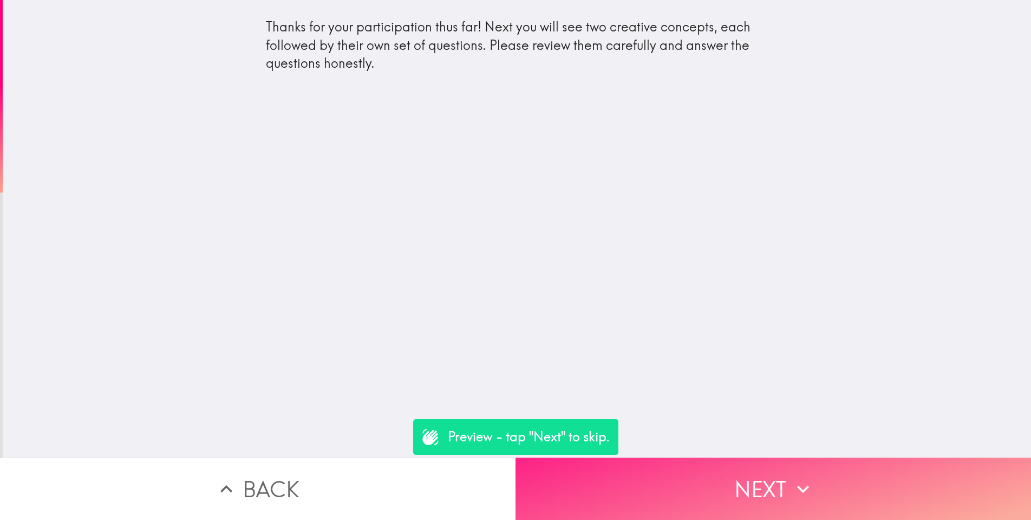
click at [752, 517] on button "Next" at bounding box center [774, 488] width 516 height 62
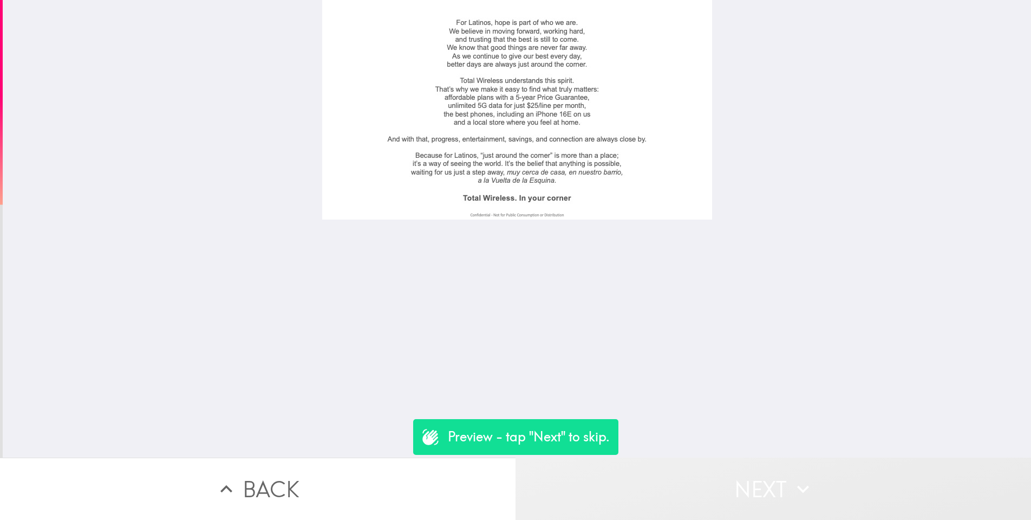
click at [739, 490] on button "Next" at bounding box center [774, 488] width 516 height 62
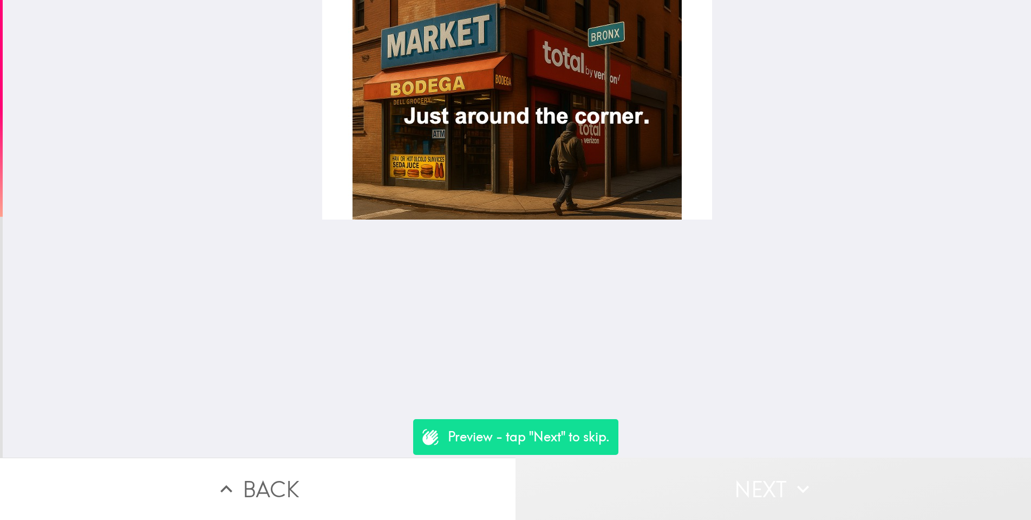
click at [741, 490] on button "Next" at bounding box center [774, 488] width 516 height 62
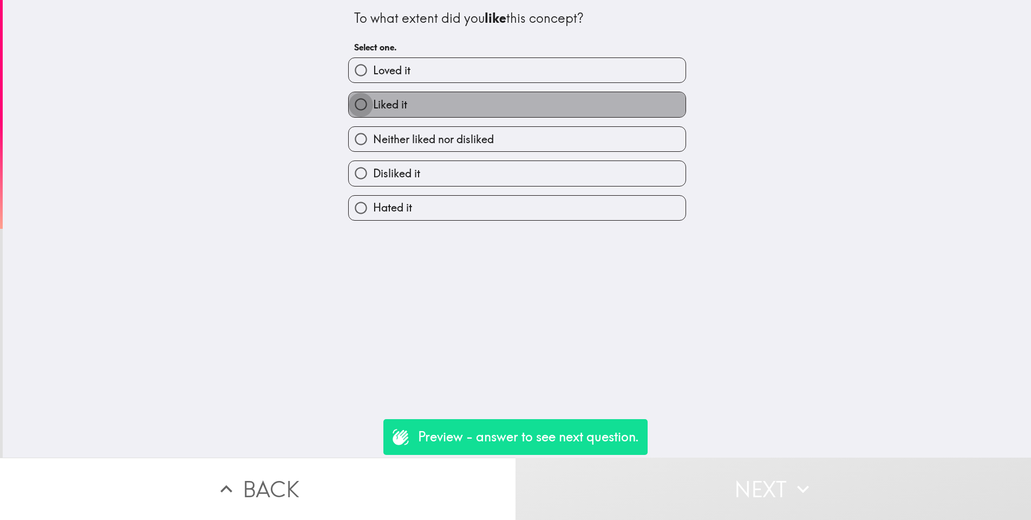
click at [363, 102] on input "Liked it" at bounding box center [361, 104] width 24 height 24
radio input "true"
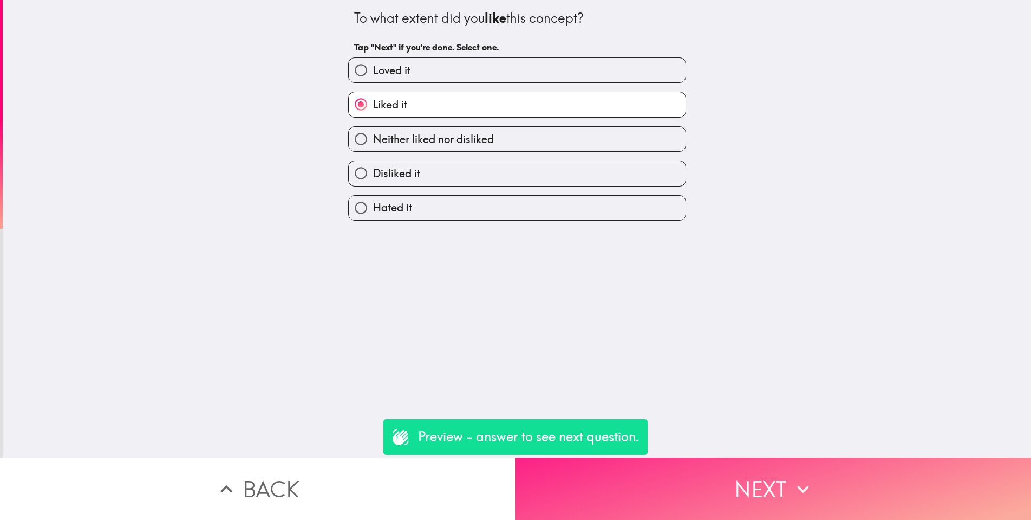
click at [711, 490] on button "Next" at bounding box center [774, 488] width 516 height 62
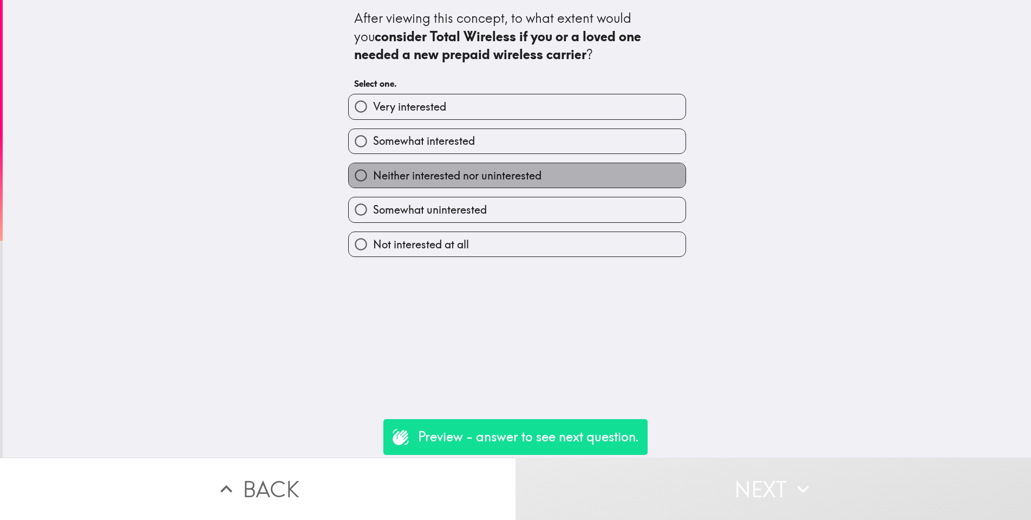
click at [456, 178] on span "Neither interested nor uninterested" at bounding box center [457, 175] width 168 height 15
click at [373, 178] on input "Neither interested nor uninterested" at bounding box center [361, 175] width 24 height 24
radio input "true"
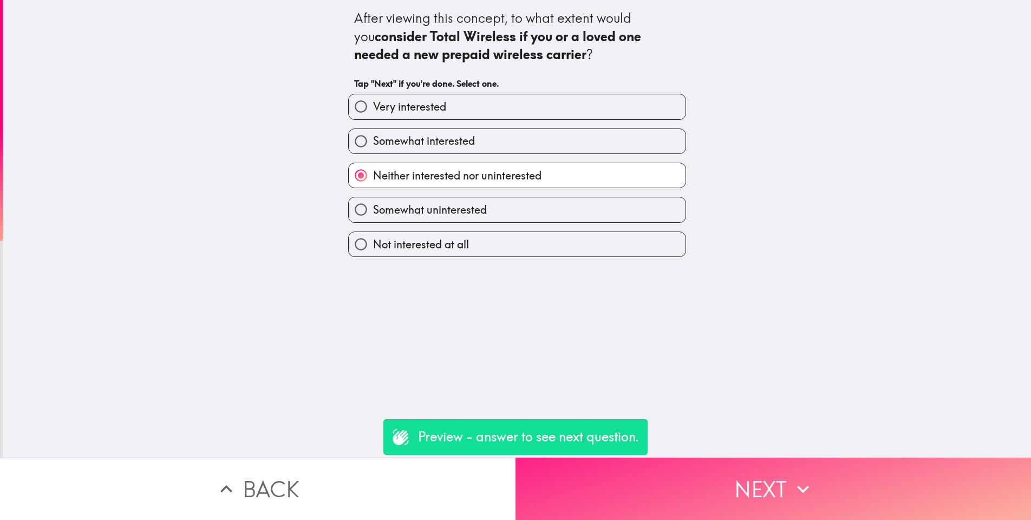
click at [790, 484] on button "Next" at bounding box center [774, 488] width 516 height 62
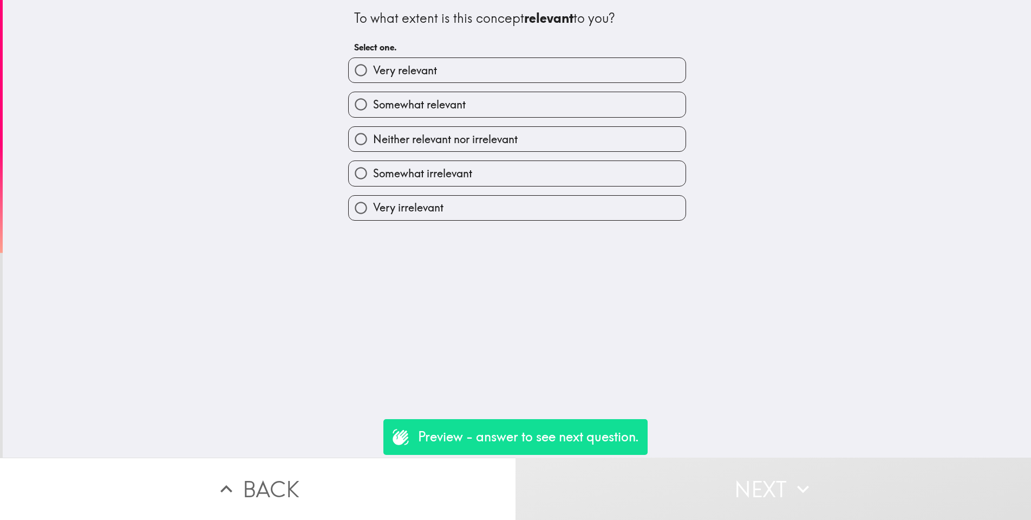
click at [473, 146] on span "Neither relevant nor irrelevant" at bounding box center [445, 139] width 145 height 15
click at [373, 146] on input "Neither relevant nor irrelevant" at bounding box center [361, 139] width 24 height 24
radio input "true"
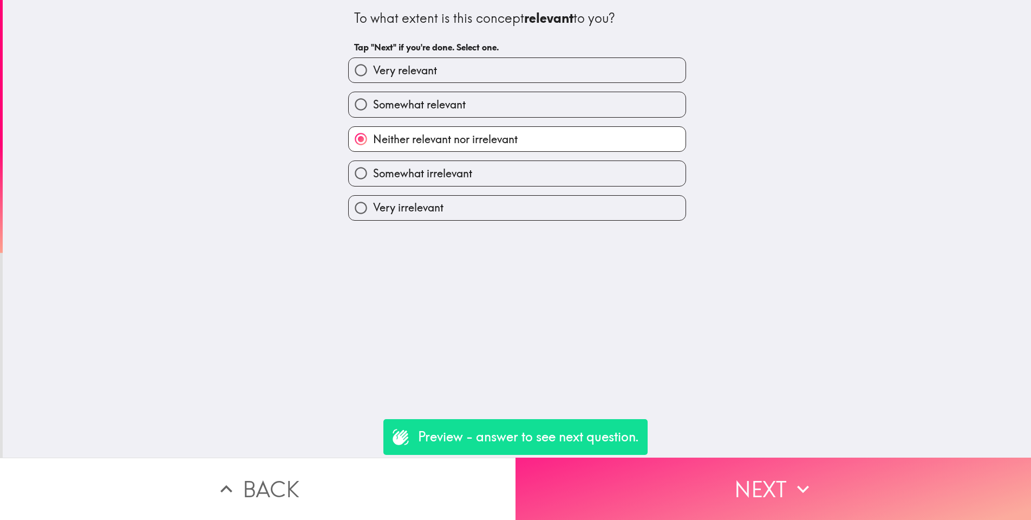
click at [693, 482] on button "Next" at bounding box center [774, 488] width 516 height 62
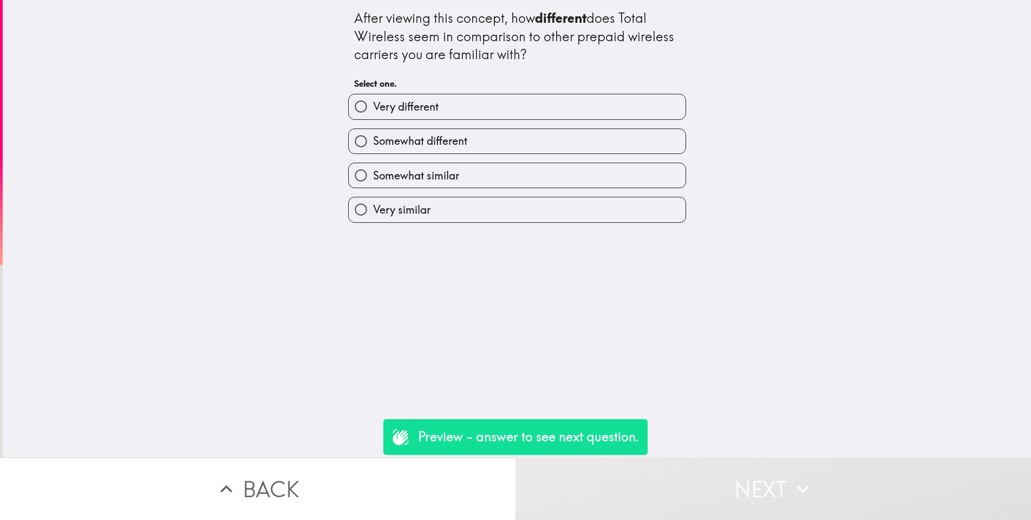
click at [471, 145] on label "Somewhat different" at bounding box center [517, 141] width 337 height 24
click at [373, 145] on input "Somewhat different" at bounding box center [361, 141] width 24 height 24
radio input "true"
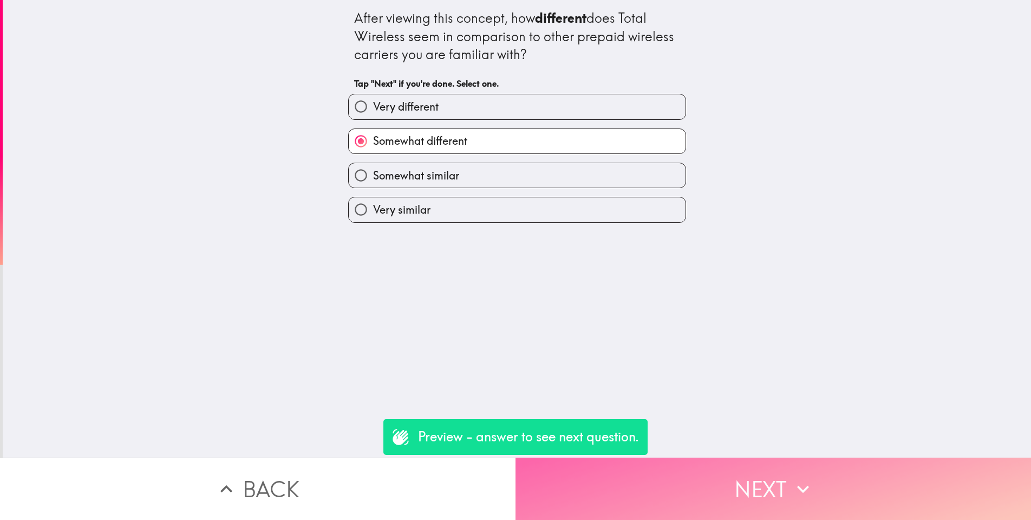
click at [808, 480] on icon "button" at bounding box center [803, 489] width 24 height 24
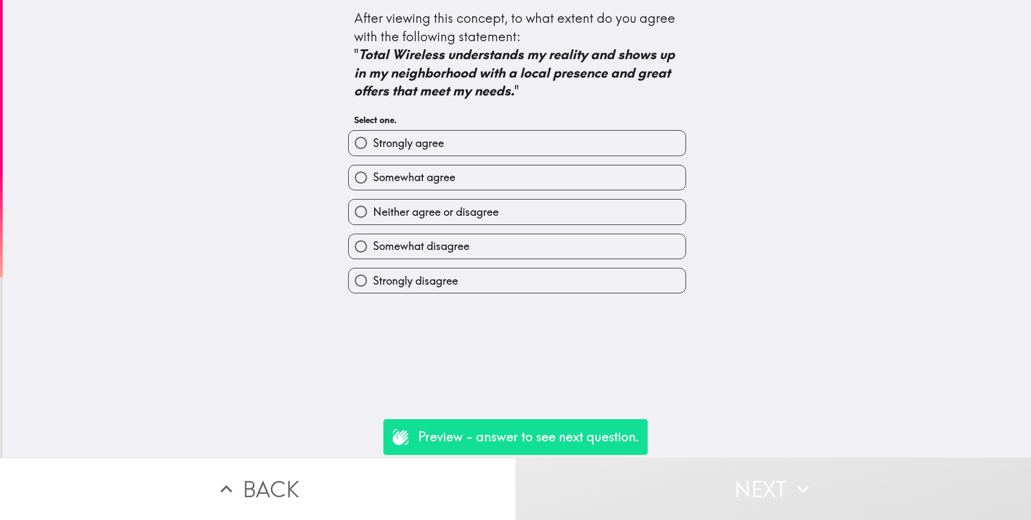
click at [455, 177] on span "Somewhat agree" at bounding box center [414, 177] width 82 height 15
click at [373, 177] on input "Somewhat agree" at bounding box center [361, 177] width 24 height 24
radio input "true"
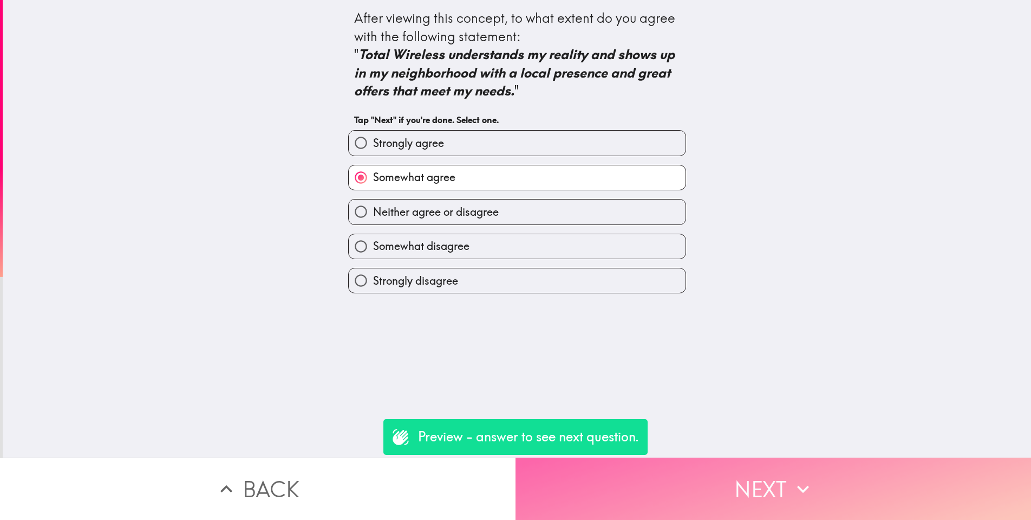
click at [737, 490] on button "Next" at bounding box center [774, 488] width 516 height 62
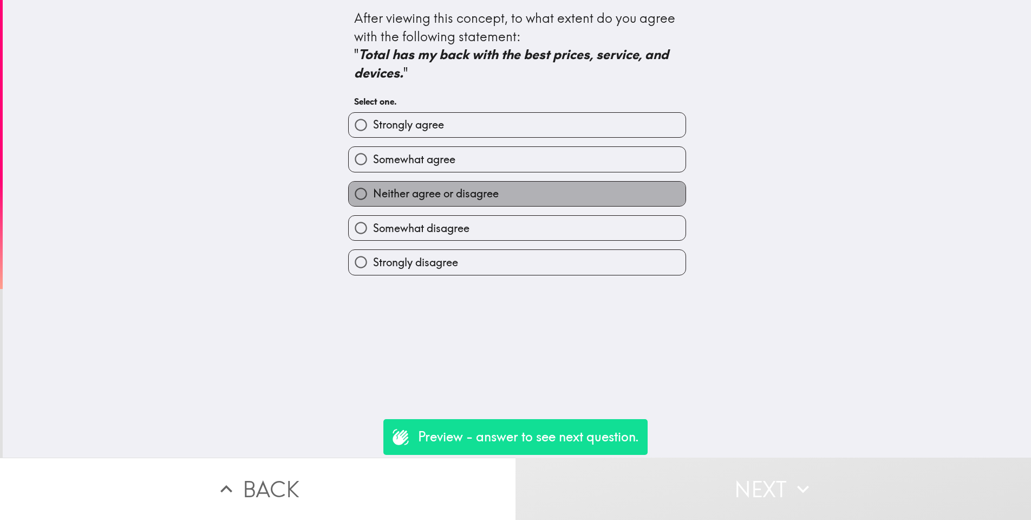
click at [490, 197] on span "Neither agree or disagree" at bounding box center [436, 193] width 126 height 15
click at [373, 197] on input "Neither agree or disagree" at bounding box center [361, 193] width 24 height 24
radio input "true"
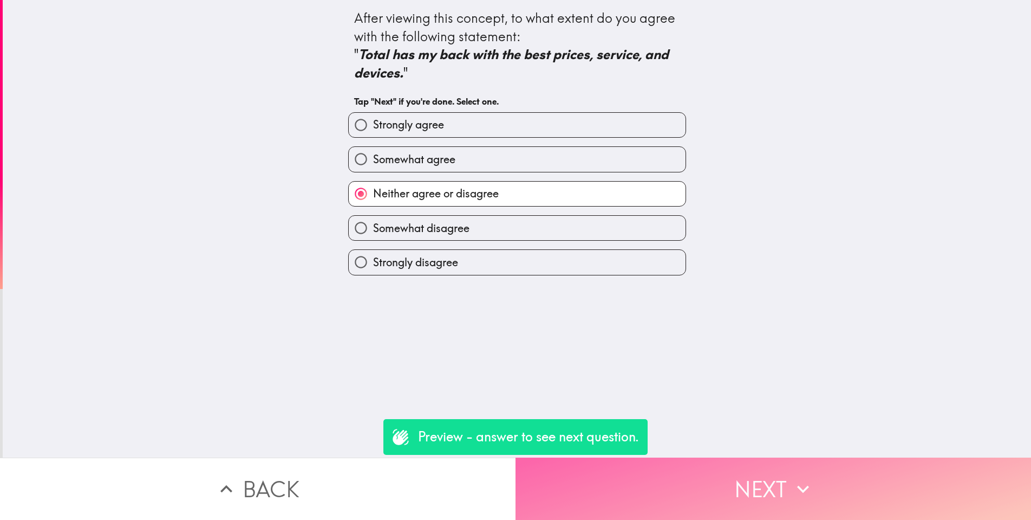
click at [749, 472] on button "Next" at bounding box center [774, 488] width 516 height 62
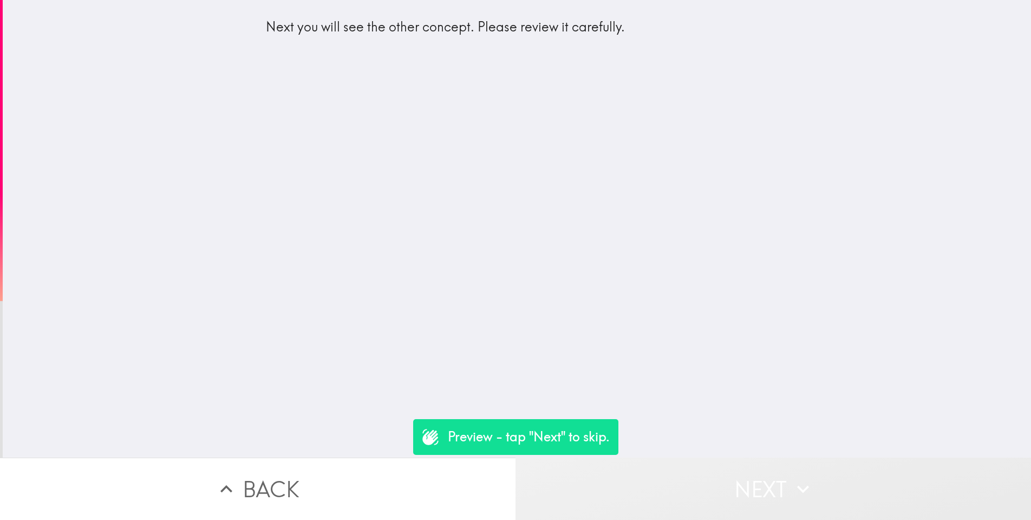
click at [711, 499] on button "Next" at bounding box center [774, 488] width 516 height 62
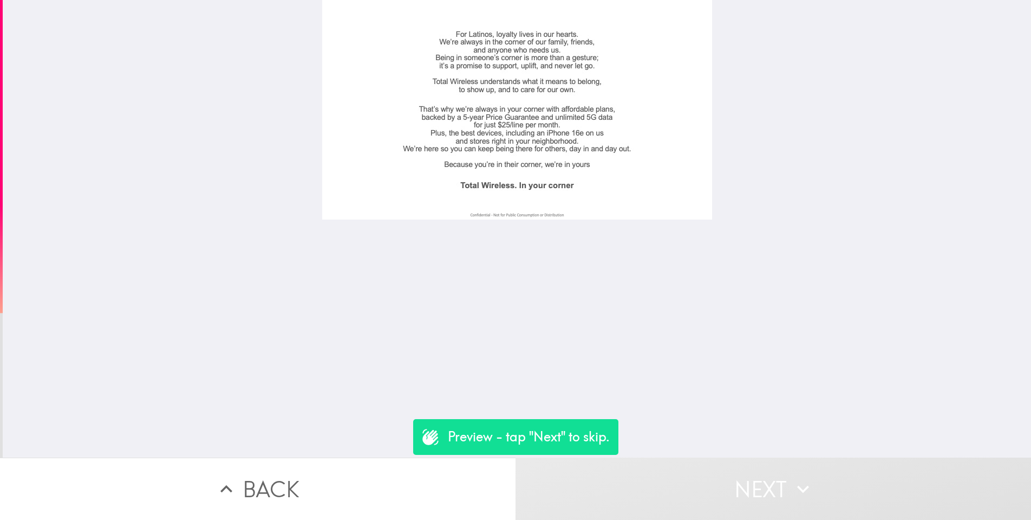
click at [711, 499] on button "Next" at bounding box center [774, 488] width 516 height 62
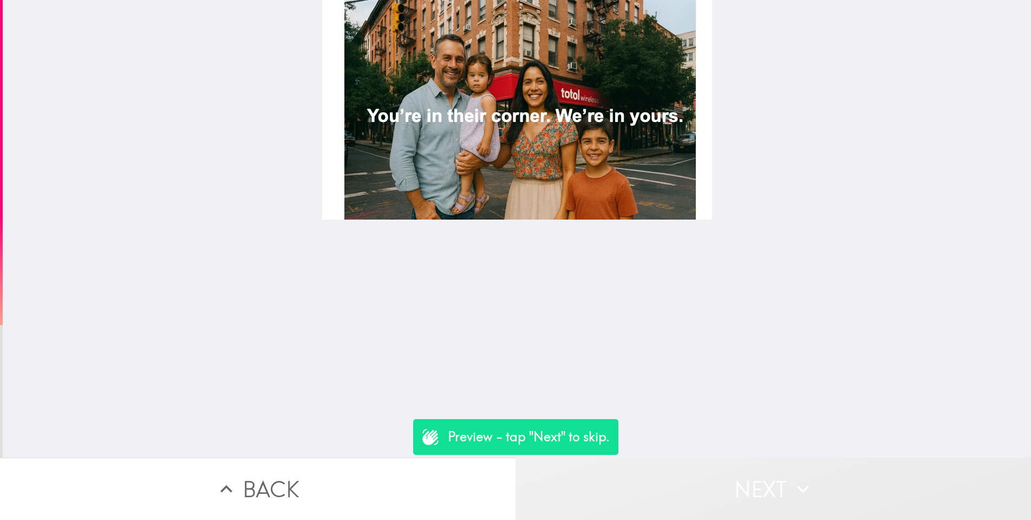
click at [711, 499] on button "Next" at bounding box center [774, 488] width 516 height 62
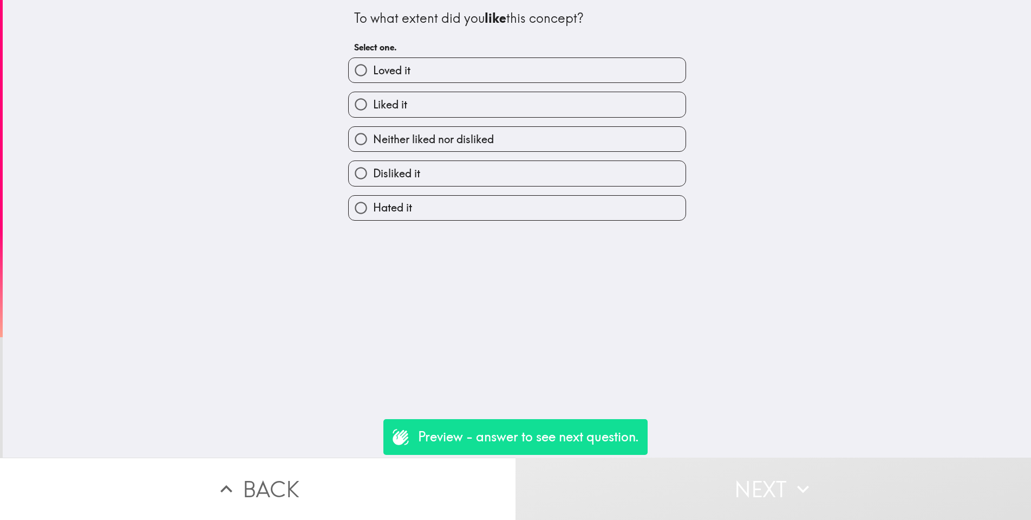
click at [465, 133] on span "Neither liked nor disliked" at bounding box center [433, 139] width 121 height 15
click at [373, 133] on input "Neither liked nor disliked" at bounding box center [361, 139] width 24 height 24
radio input "true"
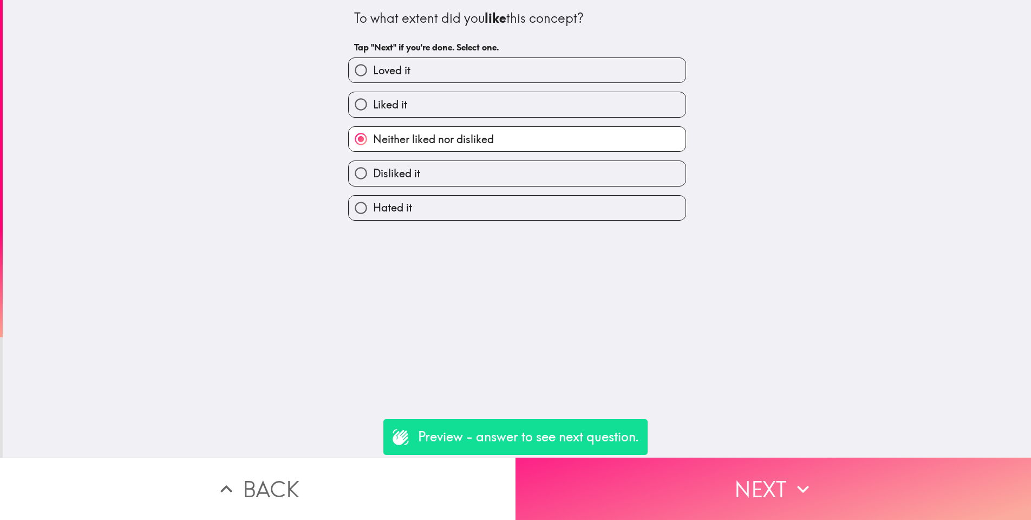
click at [761, 462] on button "Next" at bounding box center [774, 488] width 516 height 62
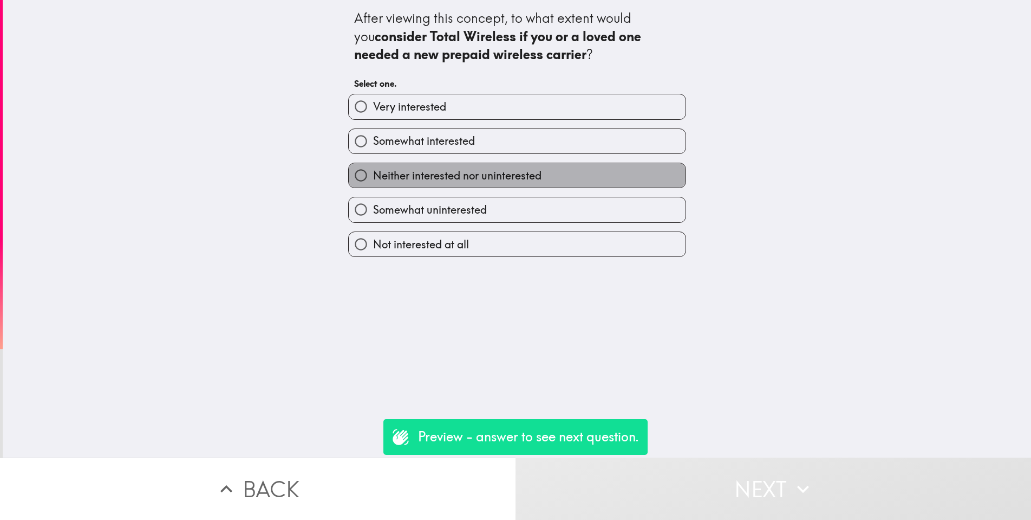
scroll to position [1, 0]
drag, startPoint x: 538, startPoint y: 177, endPoint x: 642, endPoint y: 282, distance: 147.9
click at [538, 177] on span "Neither interested nor uninterested" at bounding box center [457, 175] width 168 height 15
click at [373, 177] on input "Neither interested nor uninterested" at bounding box center [361, 175] width 24 height 24
radio input "true"
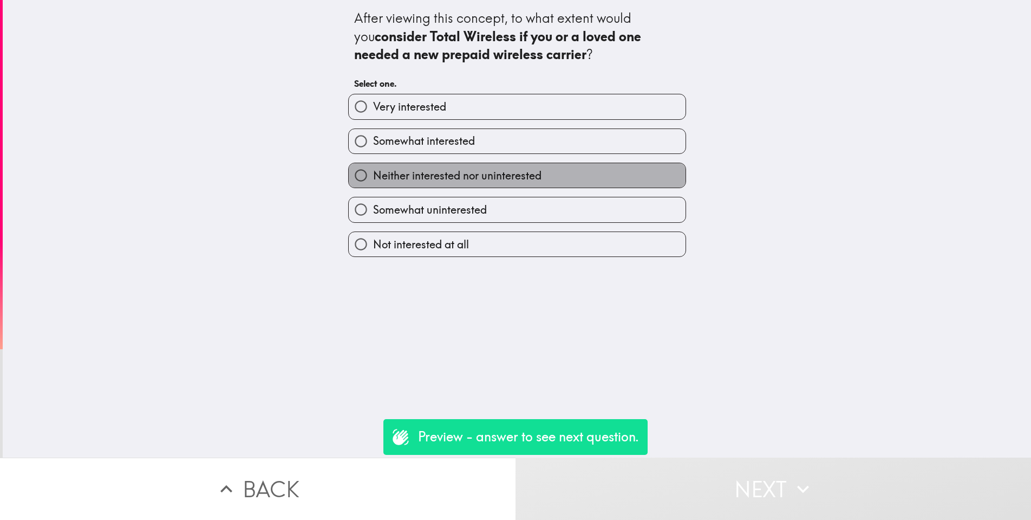
scroll to position [0, 0]
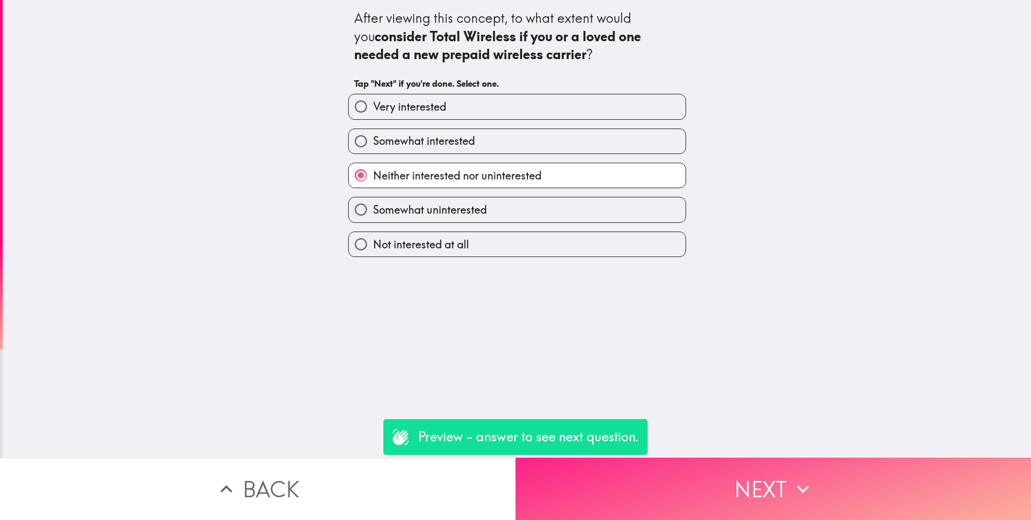
click at [793, 499] on icon "button" at bounding box center [803, 489] width 24 height 24
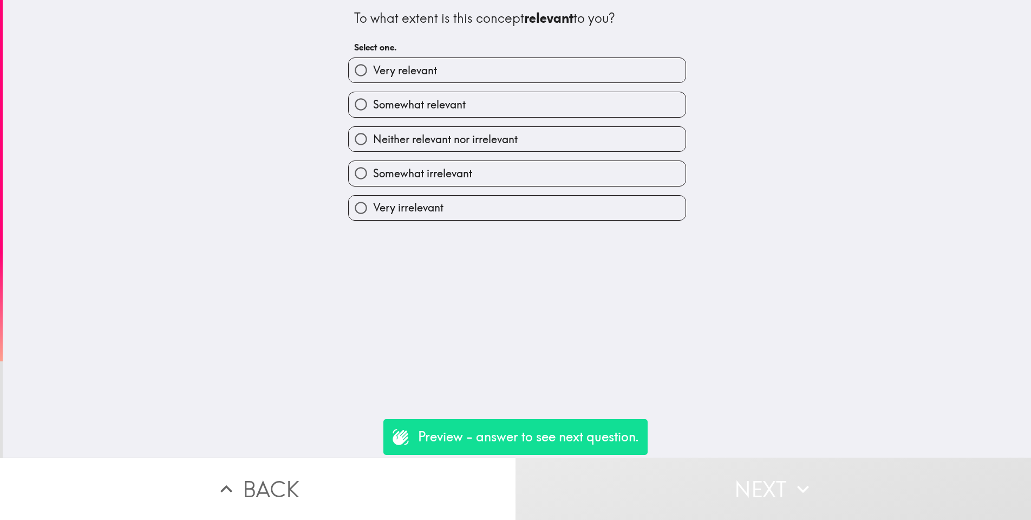
click at [735, 495] on button "Next" at bounding box center [774, 488] width 516 height 62
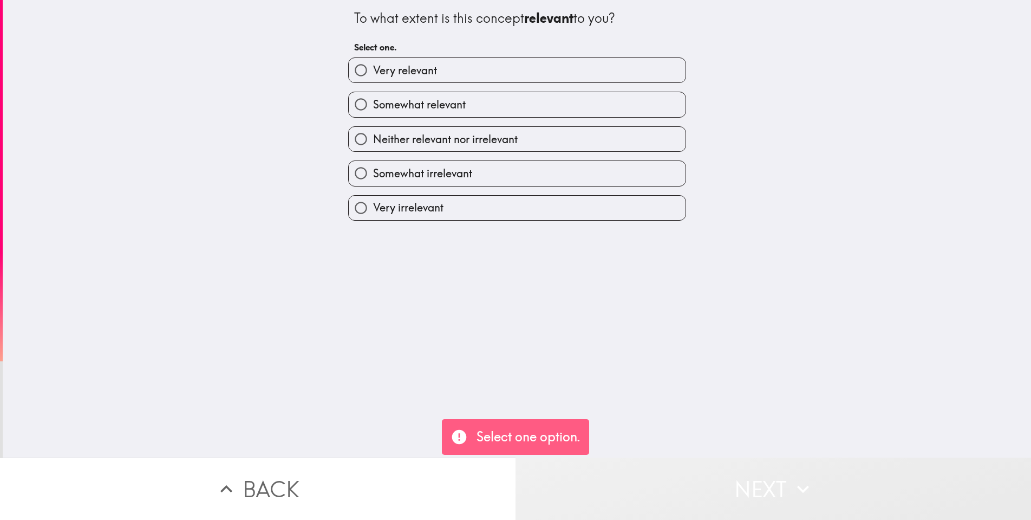
click at [741, 488] on button "Next" at bounding box center [774, 488] width 516 height 62
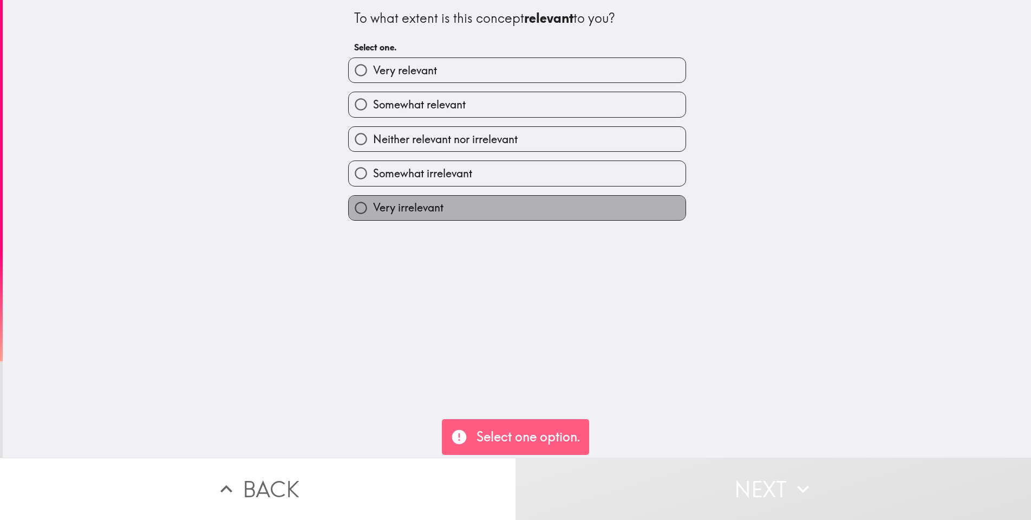
click at [451, 206] on label "Very irrelevant" at bounding box center [517, 208] width 337 height 24
click at [373, 206] on input "Very irrelevant" at bounding box center [361, 208] width 24 height 24
radio input "true"
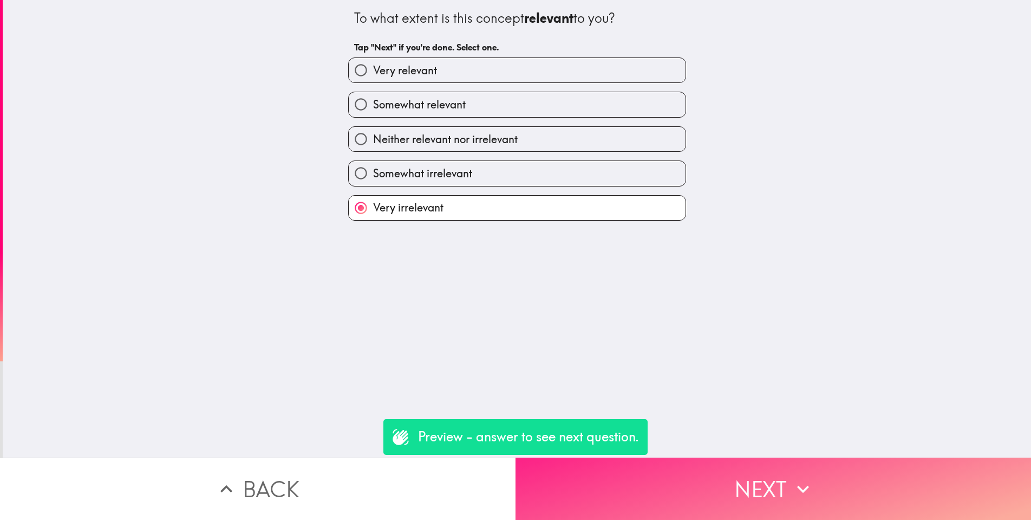
click at [728, 509] on button "Next" at bounding box center [774, 488] width 516 height 62
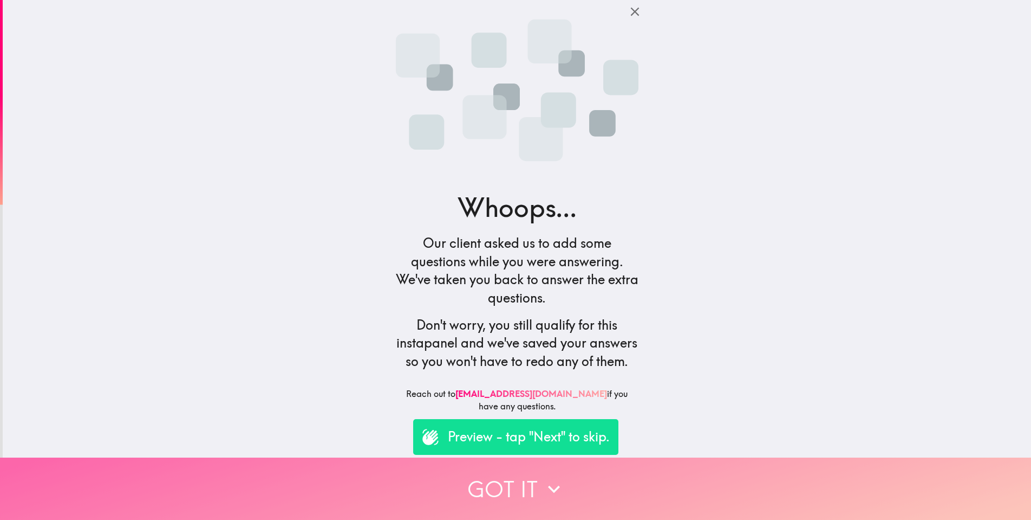
click at [536, 489] on button "Got it" at bounding box center [515, 488] width 1031 height 62
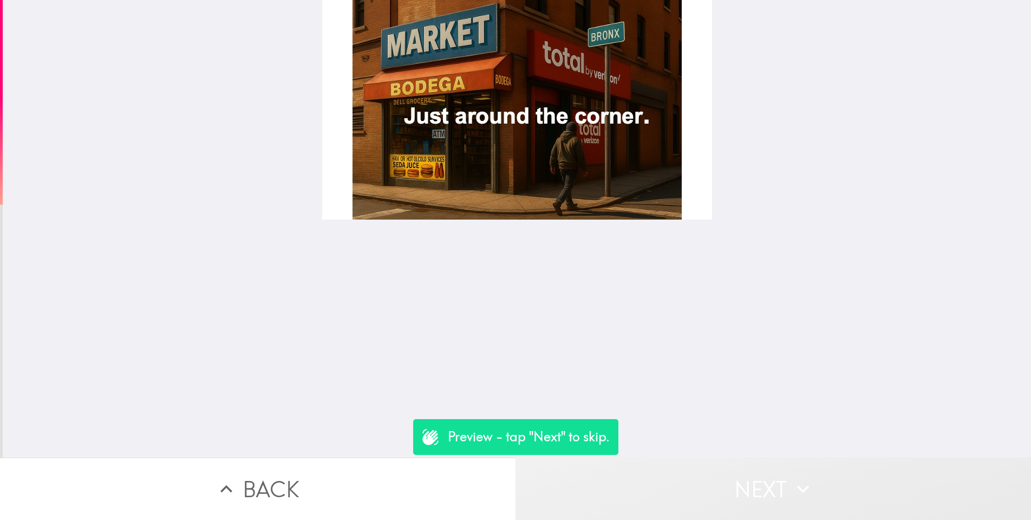
click at [709, 497] on button "Next" at bounding box center [774, 488] width 516 height 62
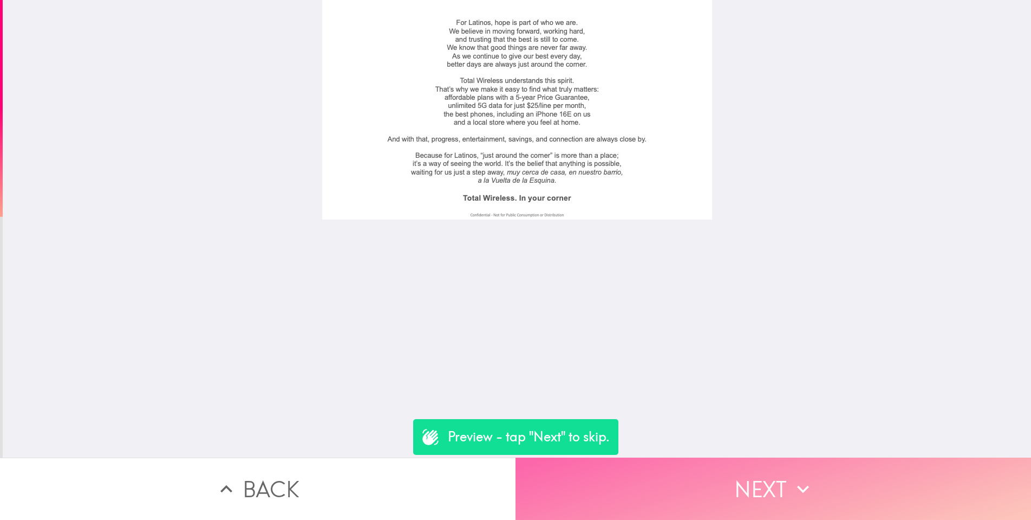
click at [710, 496] on button "Next" at bounding box center [774, 488] width 516 height 62
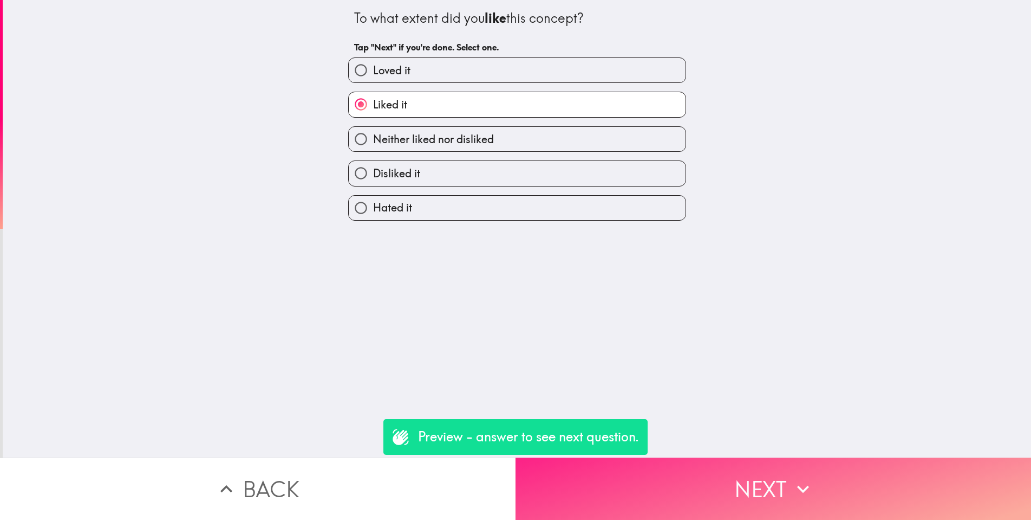
click at [710, 496] on button "Next" at bounding box center [774, 488] width 516 height 62
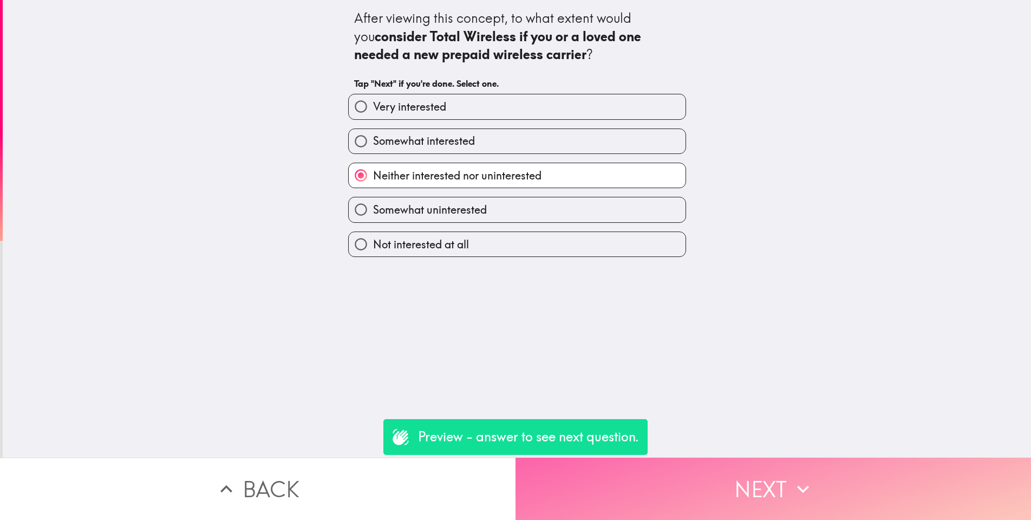
click at [710, 496] on button "Next" at bounding box center [774, 488] width 516 height 62
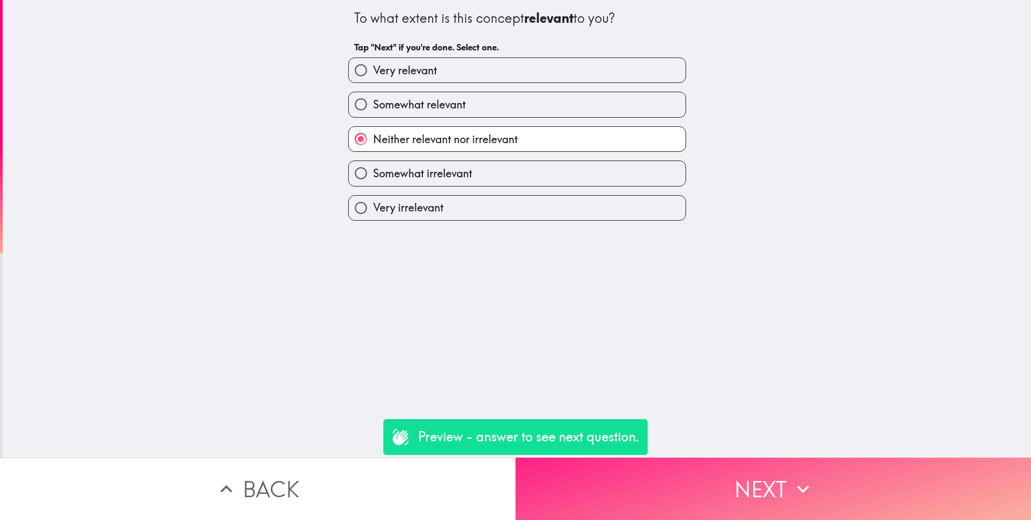
click at [710, 496] on button "Next" at bounding box center [774, 488] width 516 height 62
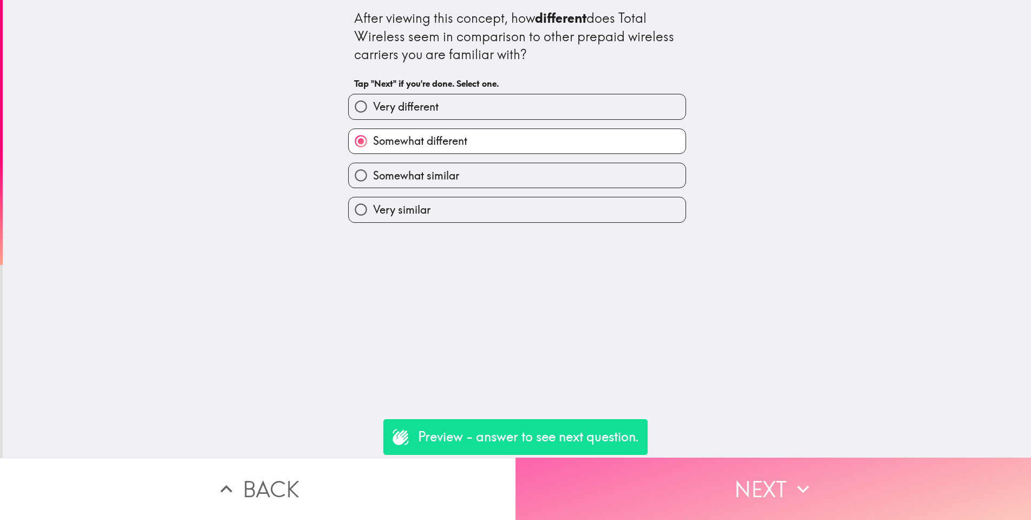
click at [710, 496] on button "Next" at bounding box center [774, 488] width 516 height 62
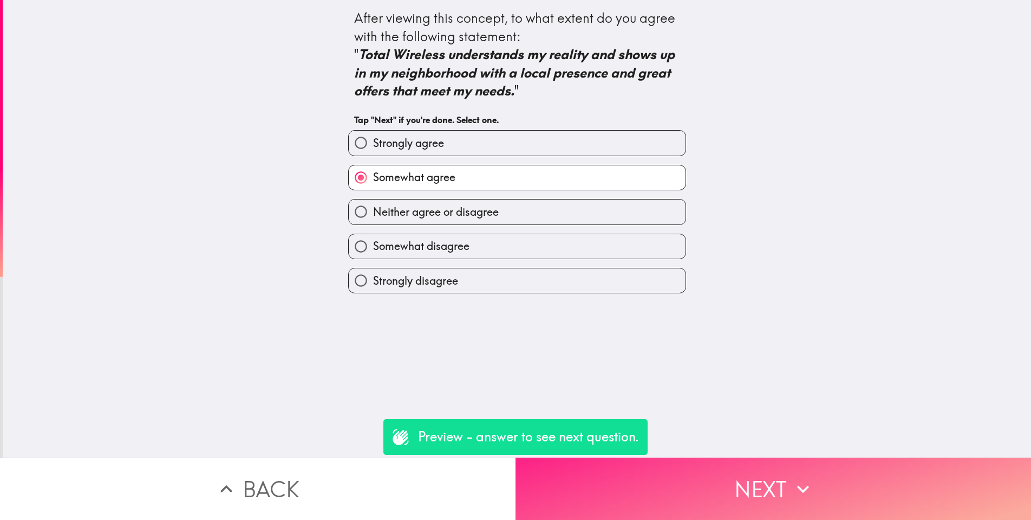
click at [710, 496] on button "Next" at bounding box center [774, 488] width 516 height 62
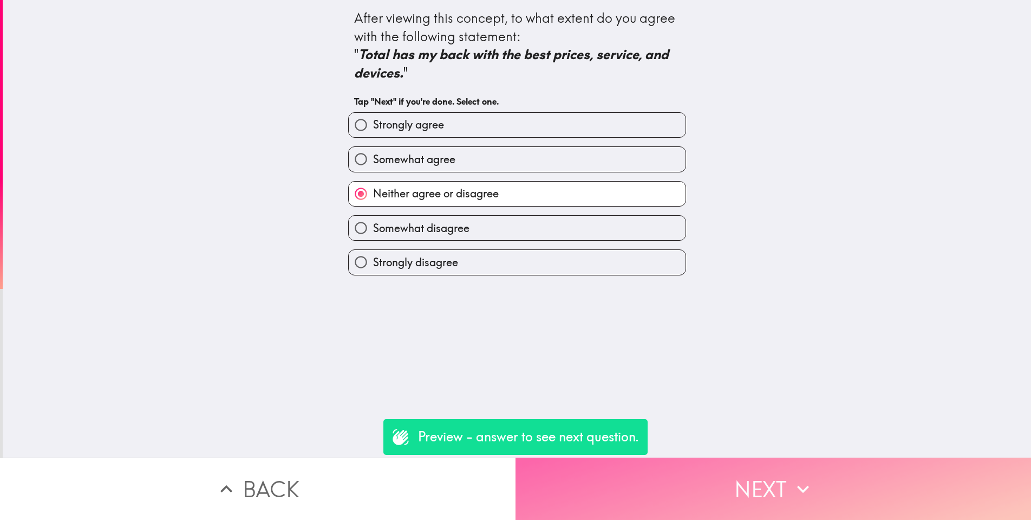
click at [710, 496] on button "Next" at bounding box center [774, 488] width 516 height 62
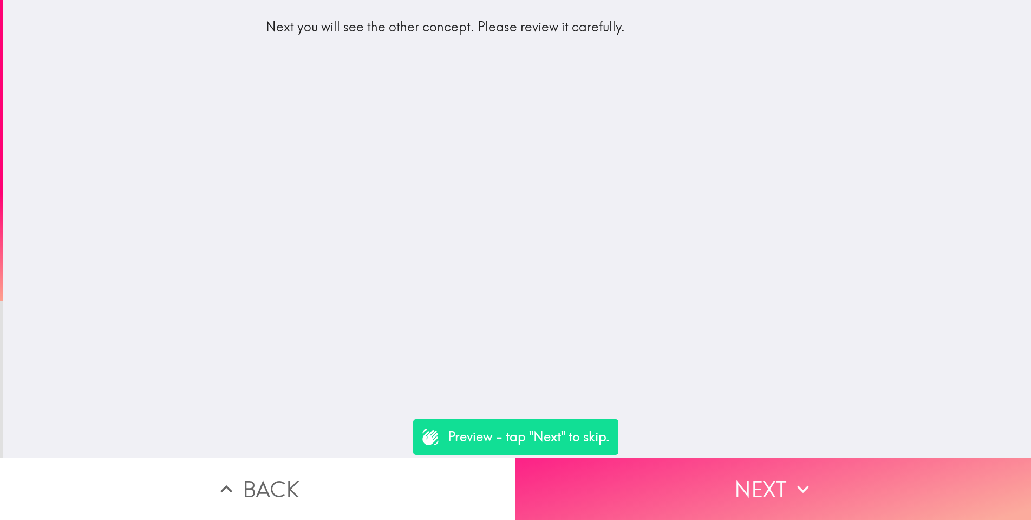
click at [710, 496] on button "Next" at bounding box center [774, 488] width 516 height 62
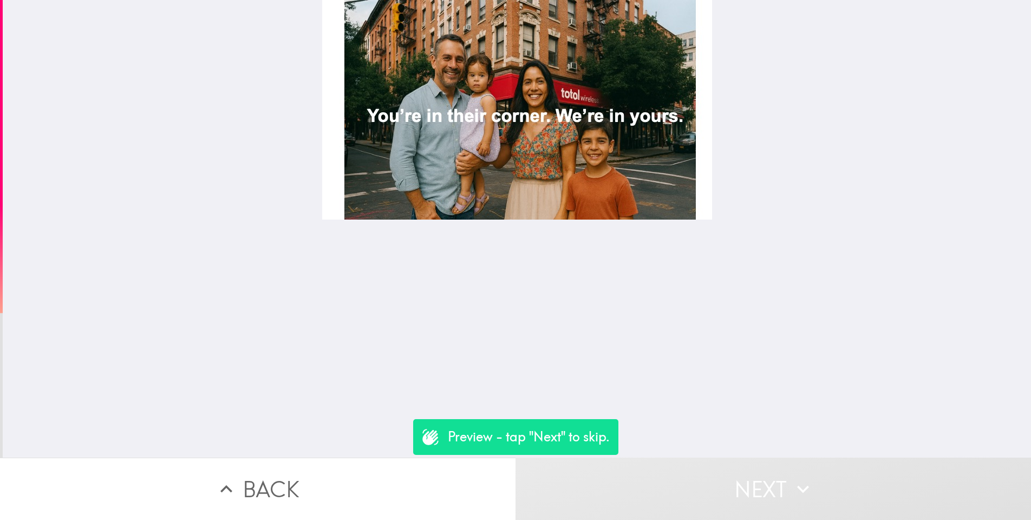
click at [710, 496] on button "Next" at bounding box center [774, 488] width 516 height 62
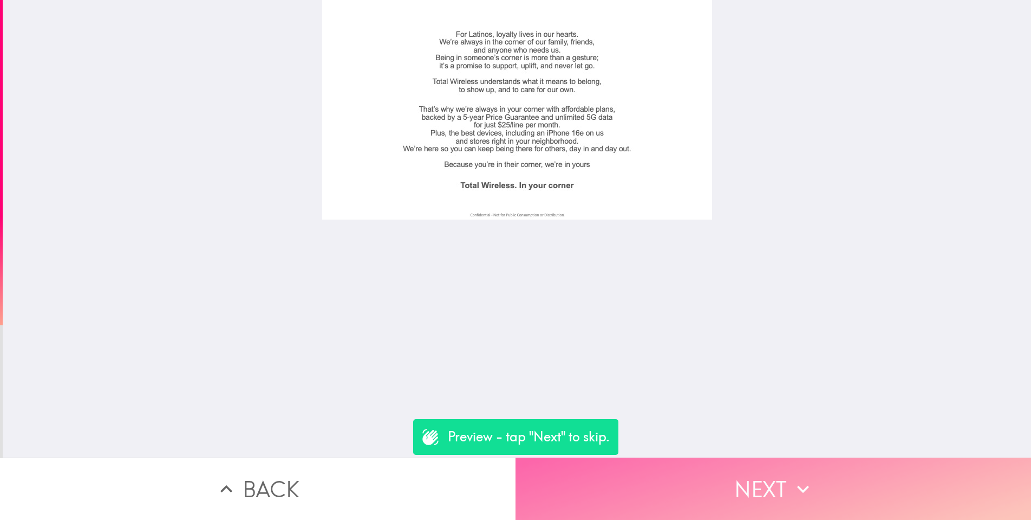
click at [710, 496] on button "Next" at bounding box center [774, 488] width 516 height 62
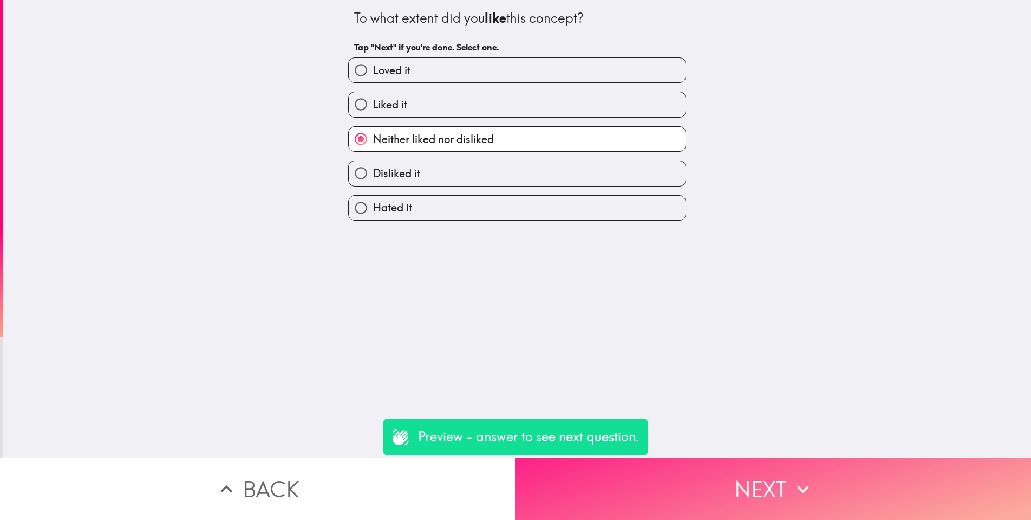
click at [710, 496] on button "Next" at bounding box center [774, 488] width 516 height 62
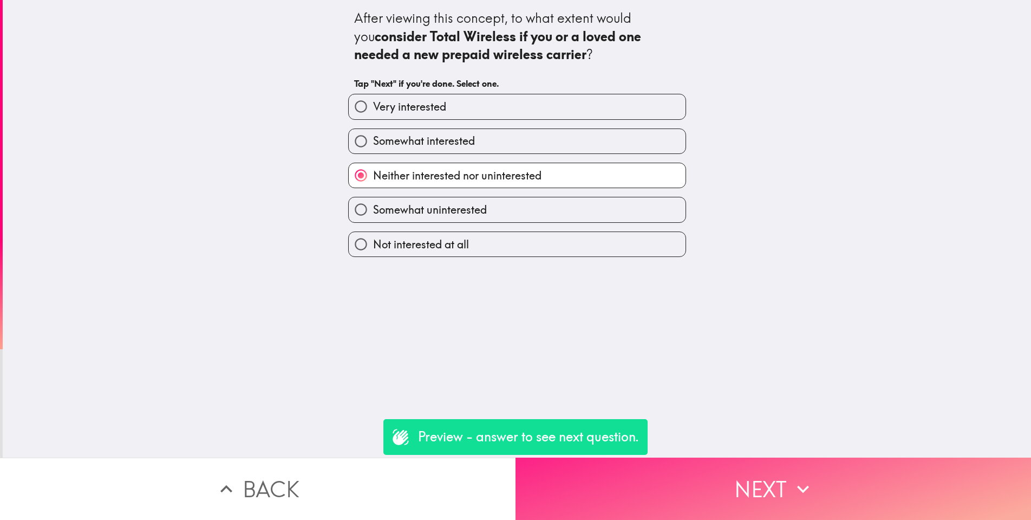
click at [710, 496] on button "Next" at bounding box center [774, 488] width 516 height 62
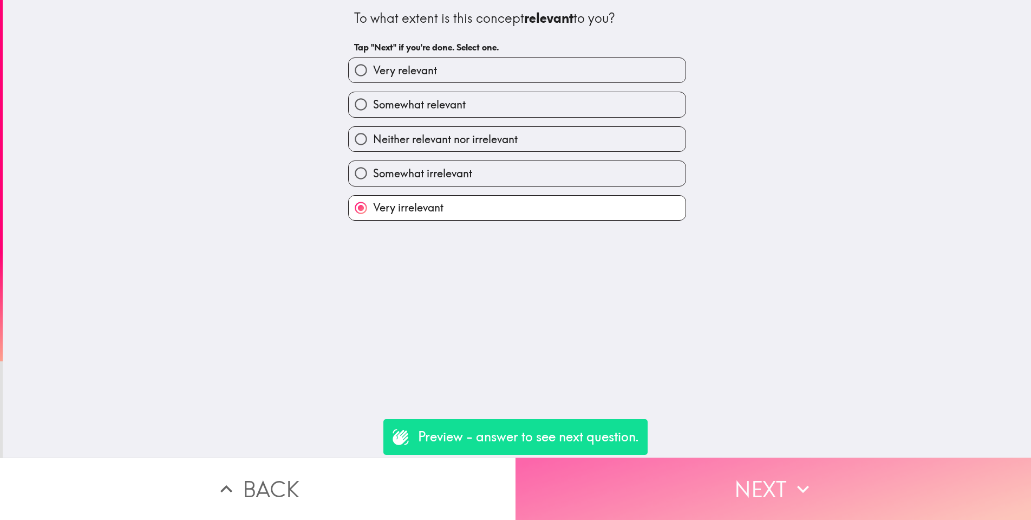
click at [710, 496] on button "Next" at bounding box center [774, 488] width 516 height 62
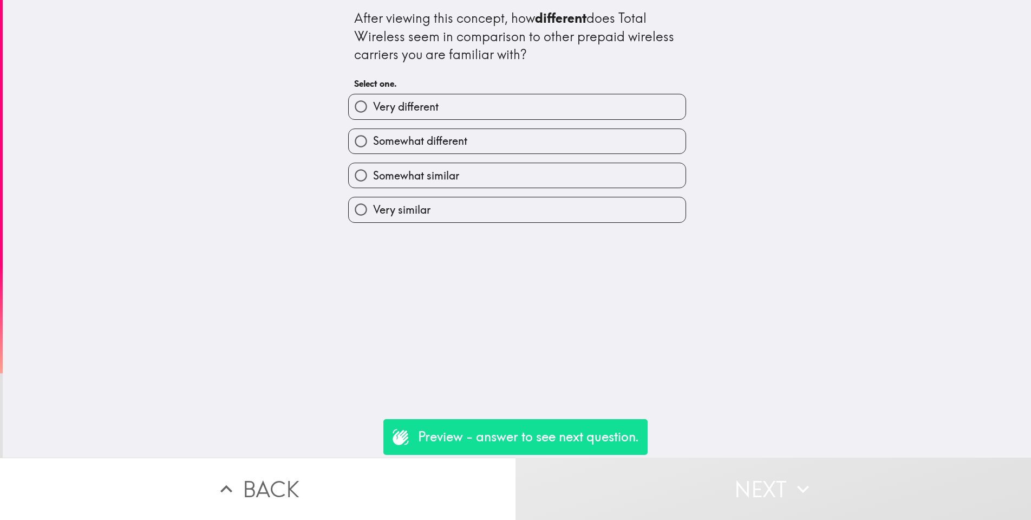
click at [710, 496] on button "Next" at bounding box center [774, 488] width 516 height 62
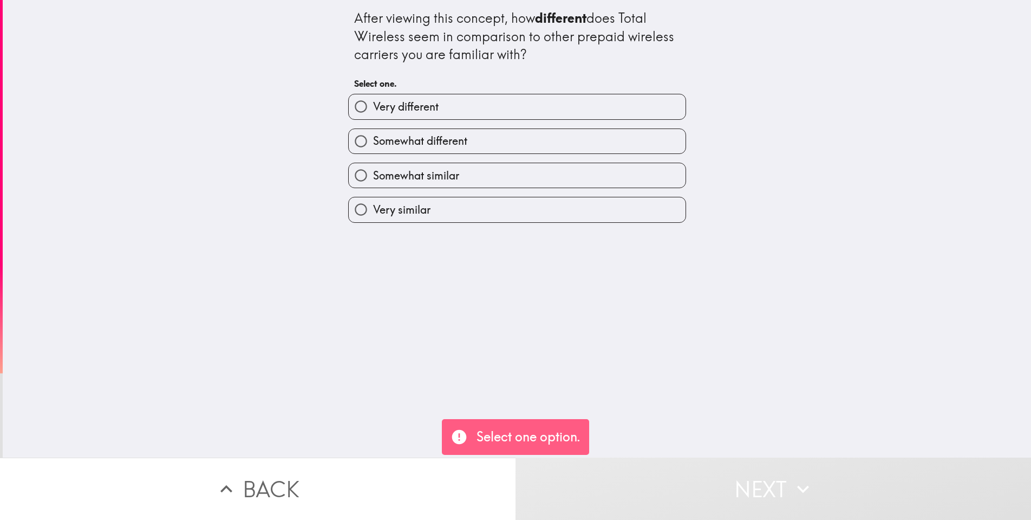
click at [387, 178] on span "Somewhat similar" at bounding box center [416, 175] width 86 height 15
click at [373, 178] on input "Somewhat similar" at bounding box center [361, 175] width 24 height 24
radio input "true"
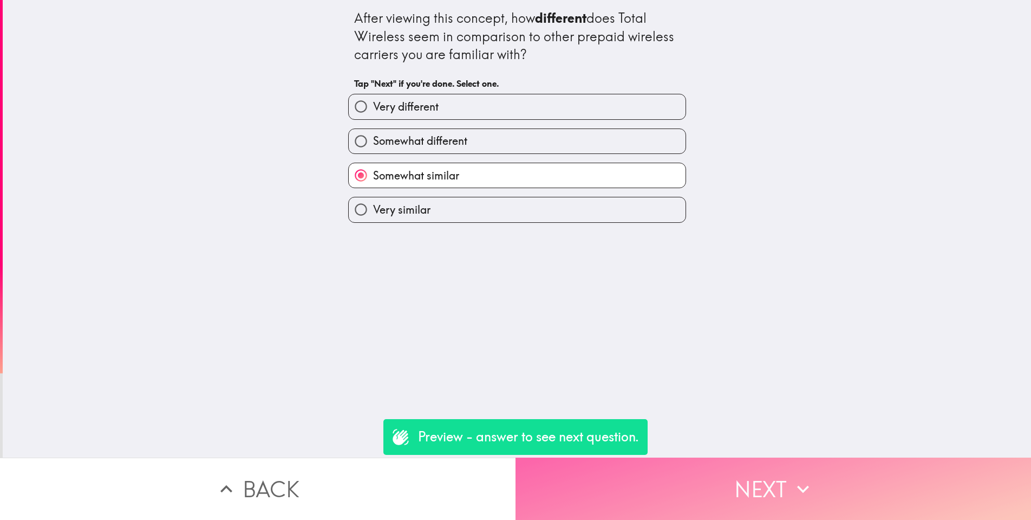
click at [766, 470] on button "Next" at bounding box center [774, 488] width 516 height 62
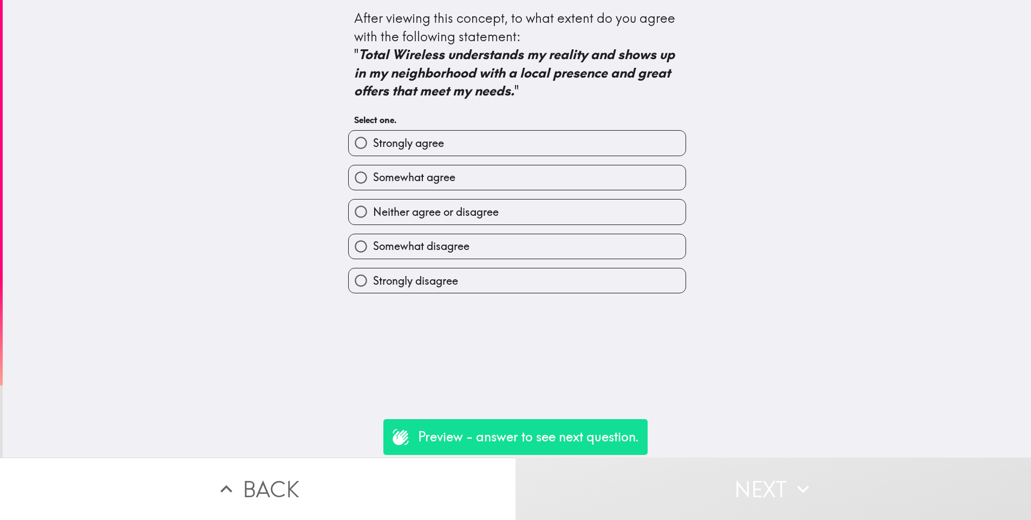
click at [457, 278] on span "Strongly disagree" at bounding box center [415, 280] width 85 height 15
click at [373, 278] on input "Strongly disagree" at bounding box center [361, 280] width 24 height 24
radio input "true"
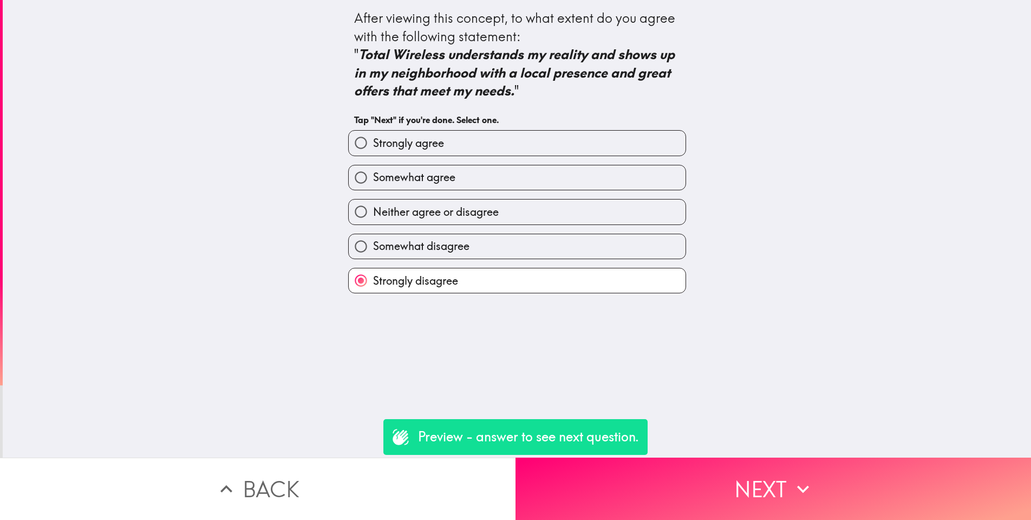
click at [482, 437] on p "Preview - answer to see next question." at bounding box center [528, 436] width 221 height 18
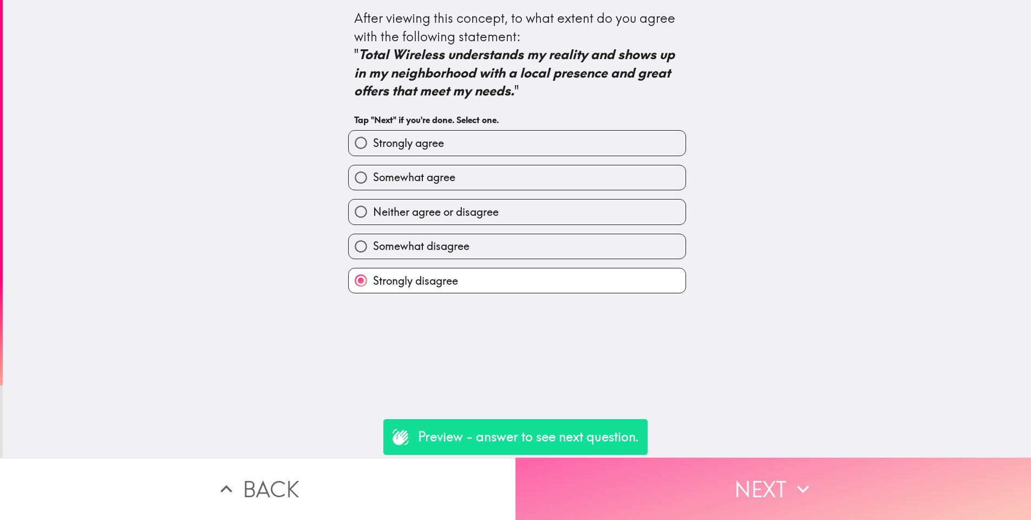
click at [652, 501] on button "Next" at bounding box center [774, 488] width 516 height 62
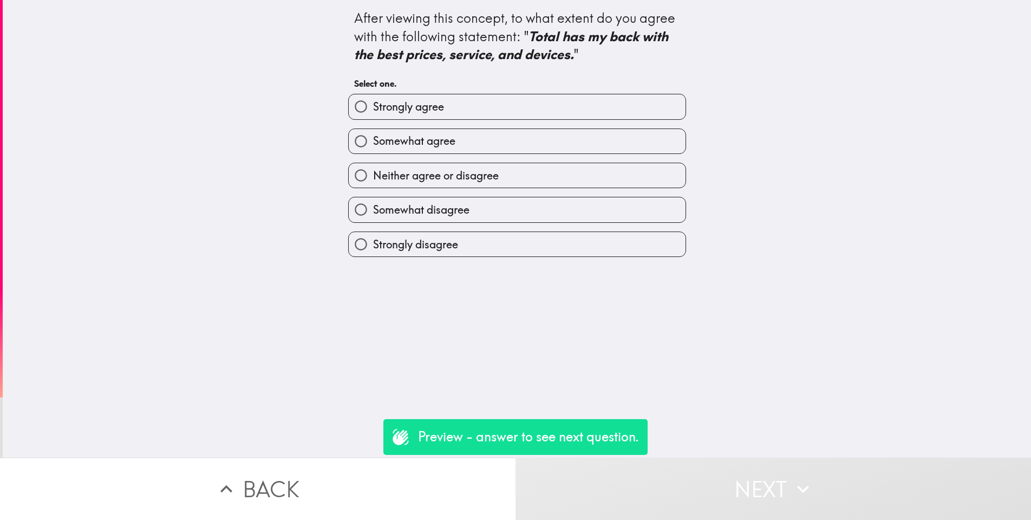
click at [488, 241] on label "Strongly disagree" at bounding box center [517, 244] width 337 height 24
click at [373, 241] on input "Strongly disagree" at bounding box center [361, 244] width 24 height 24
radio input "true"
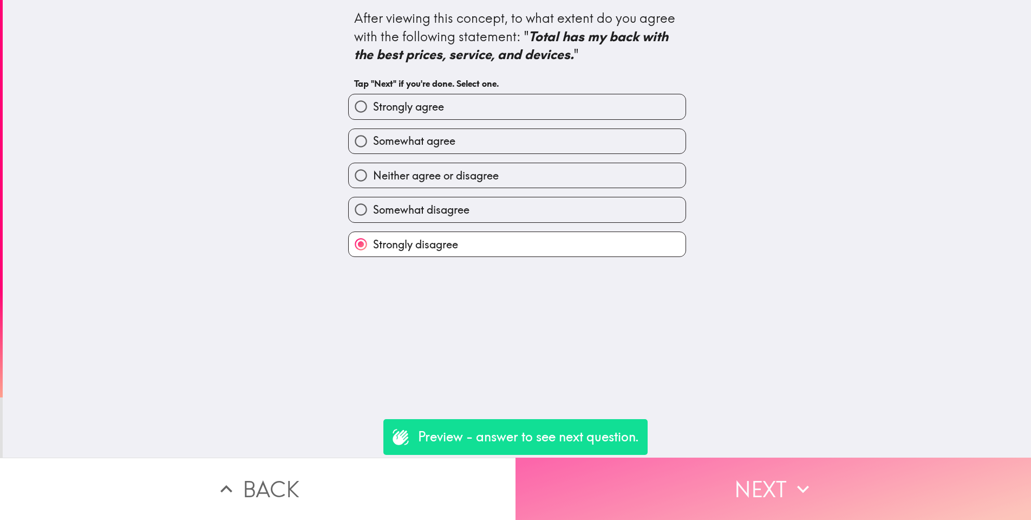
click at [751, 495] on button "Next" at bounding box center [774, 488] width 516 height 62
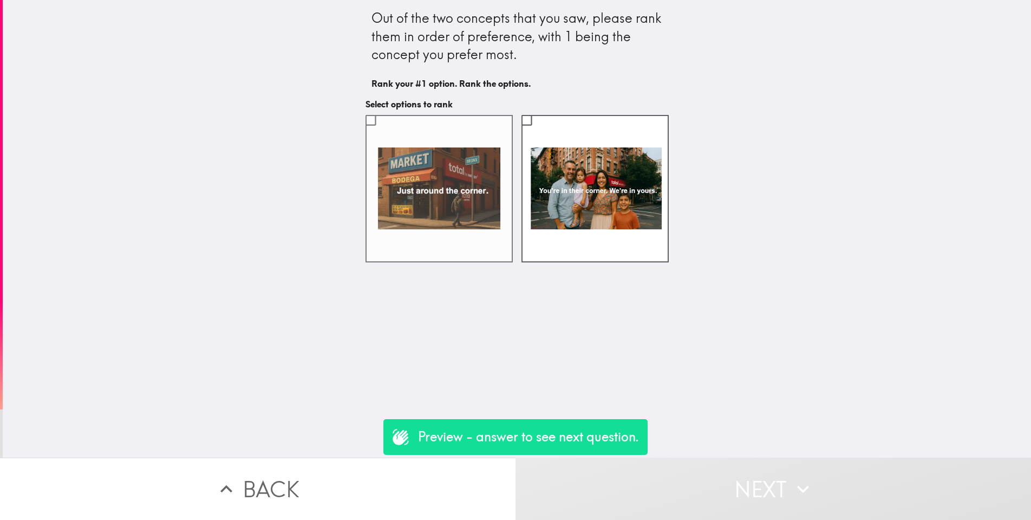
click at [452, 222] on label at bounding box center [439, 188] width 147 height 147
click at [383, 132] on input "checkbox" at bounding box center [371, 120] width 24 height 24
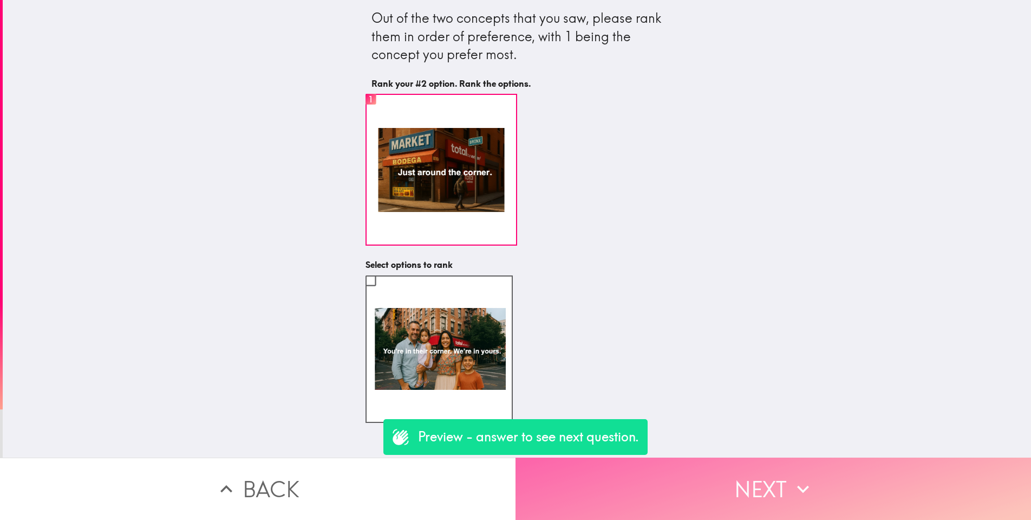
click at [772, 490] on button "Next" at bounding box center [774, 488] width 516 height 62
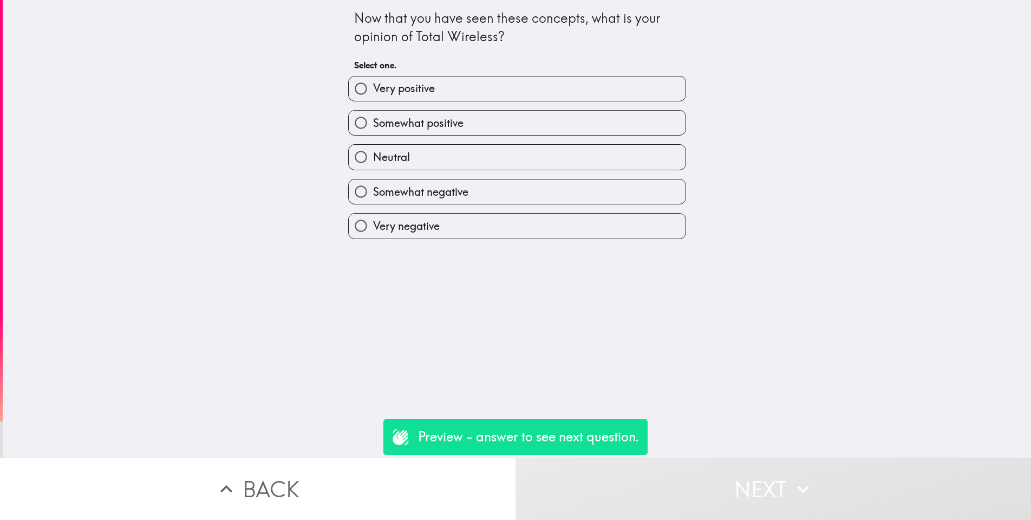
click at [537, 228] on label "Very negative" at bounding box center [517, 225] width 337 height 24
click at [373, 228] on input "Very negative" at bounding box center [361, 225] width 24 height 24
radio input "true"
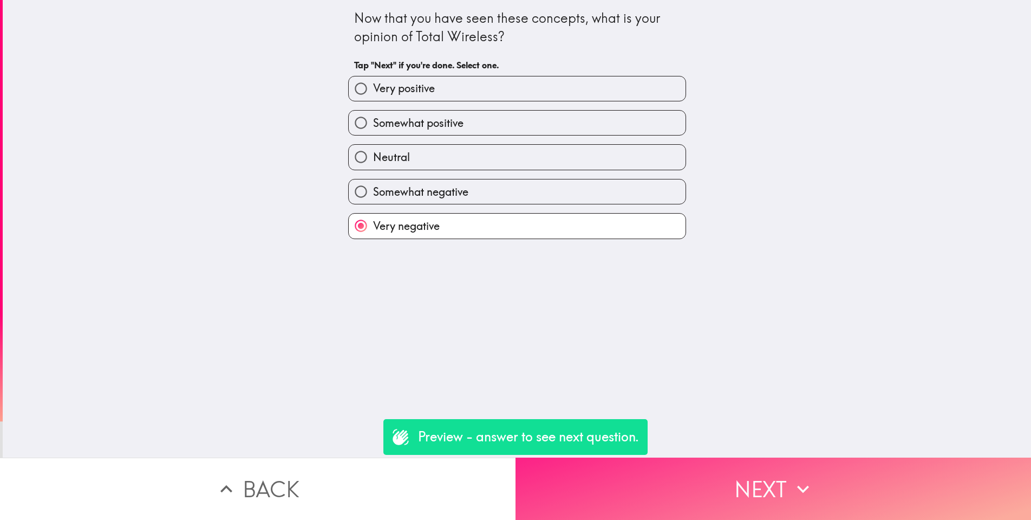
click at [762, 500] on button "Next" at bounding box center [774, 488] width 516 height 62
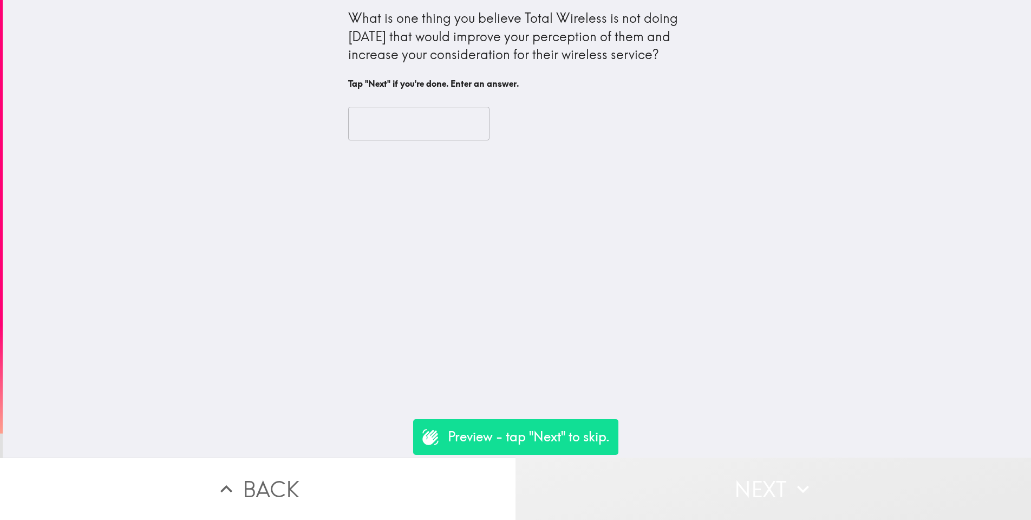
click at [713, 478] on button "Next" at bounding box center [774, 488] width 516 height 62
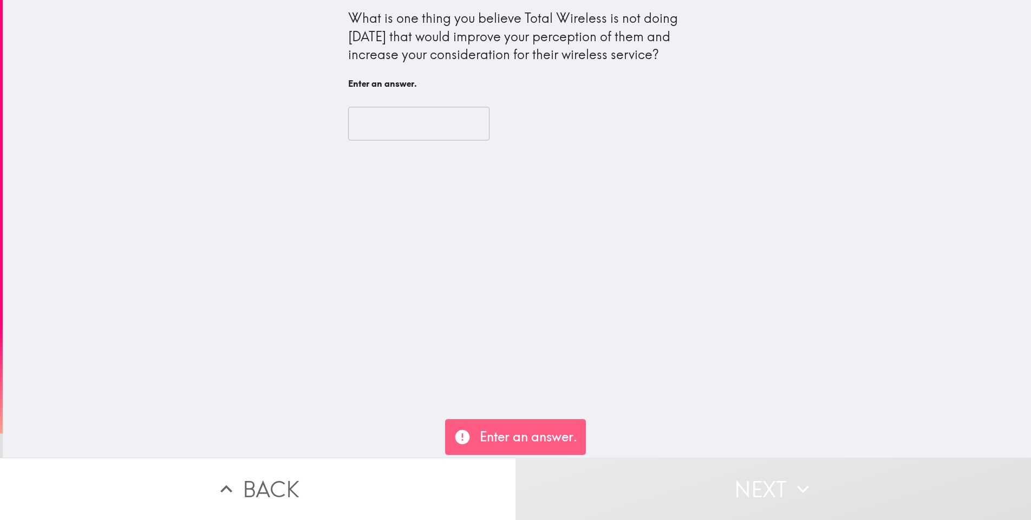
click at [412, 130] on input "text" at bounding box center [418, 124] width 141 height 34
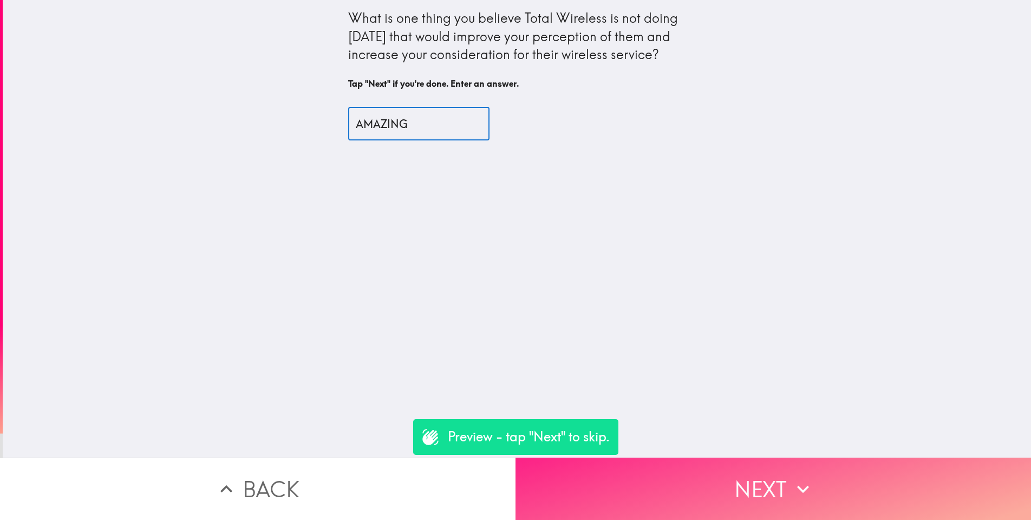
type input "AMAZING"
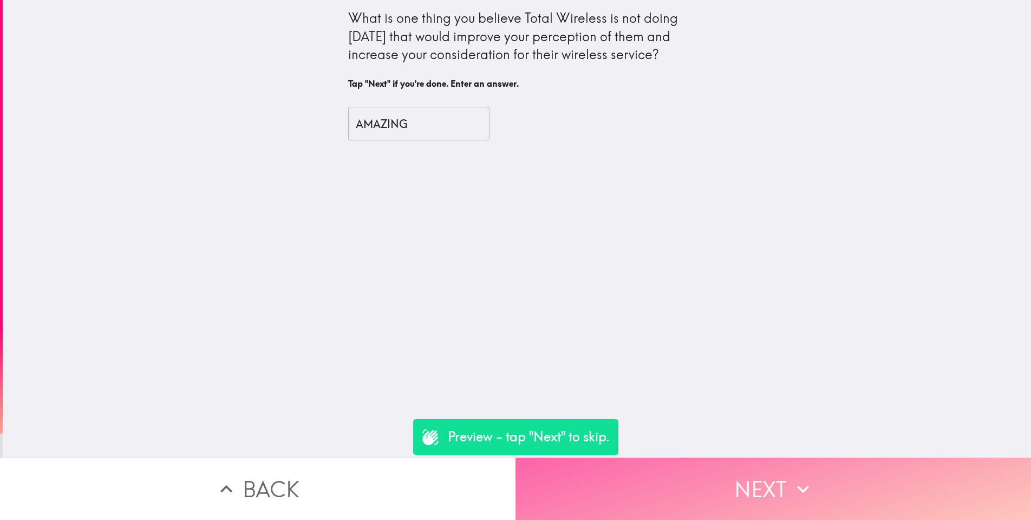
click at [731, 471] on button "Next" at bounding box center [774, 488] width 516 height 62
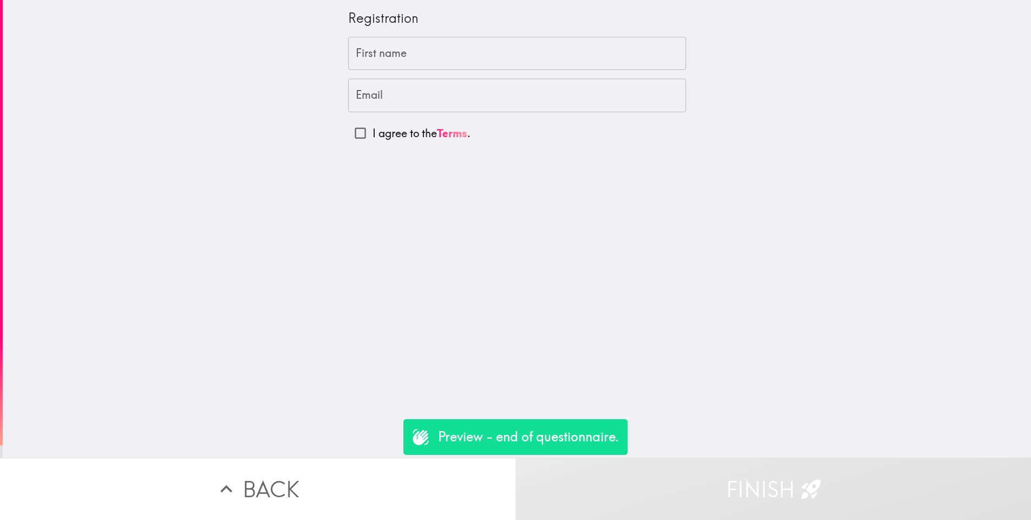
drag, startPoint x: 359, startPoint y: 135, endPoint x: 362, endPoint y: 127, distance: 8.1
click at [359, 134] on input "I agree to the Terms ." at bounding box center [360, 133] width 24 height 24
checkbox input "true"
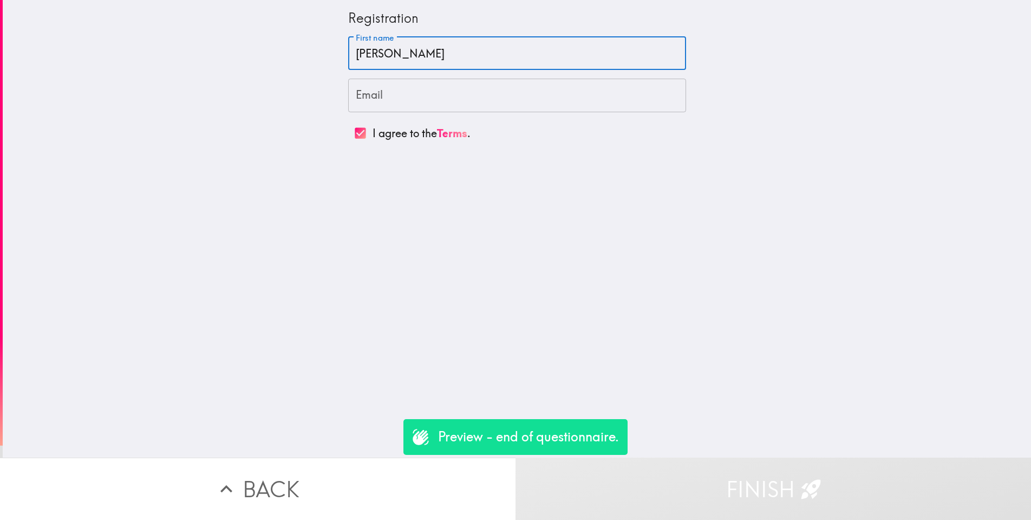
type input "LUKE ROBERTS"
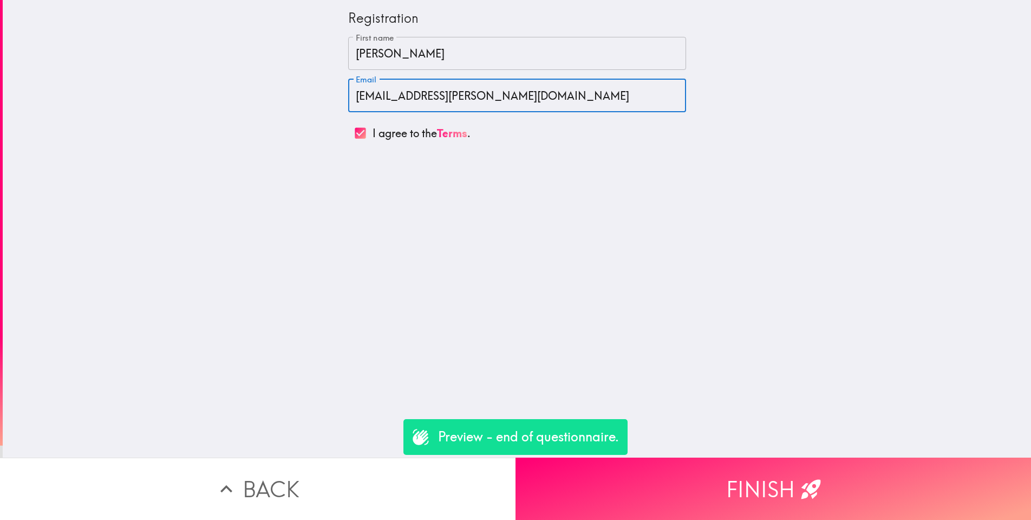
type input "[EMAIL_ADDRESS][PERSON_NAME][DOMAIN_NAME]"
click at [776, 482] on button "Finish" at bounding box center [774, 488] width 516 height 62
